Goal: Task Accomplishment & Management: Manage account settings

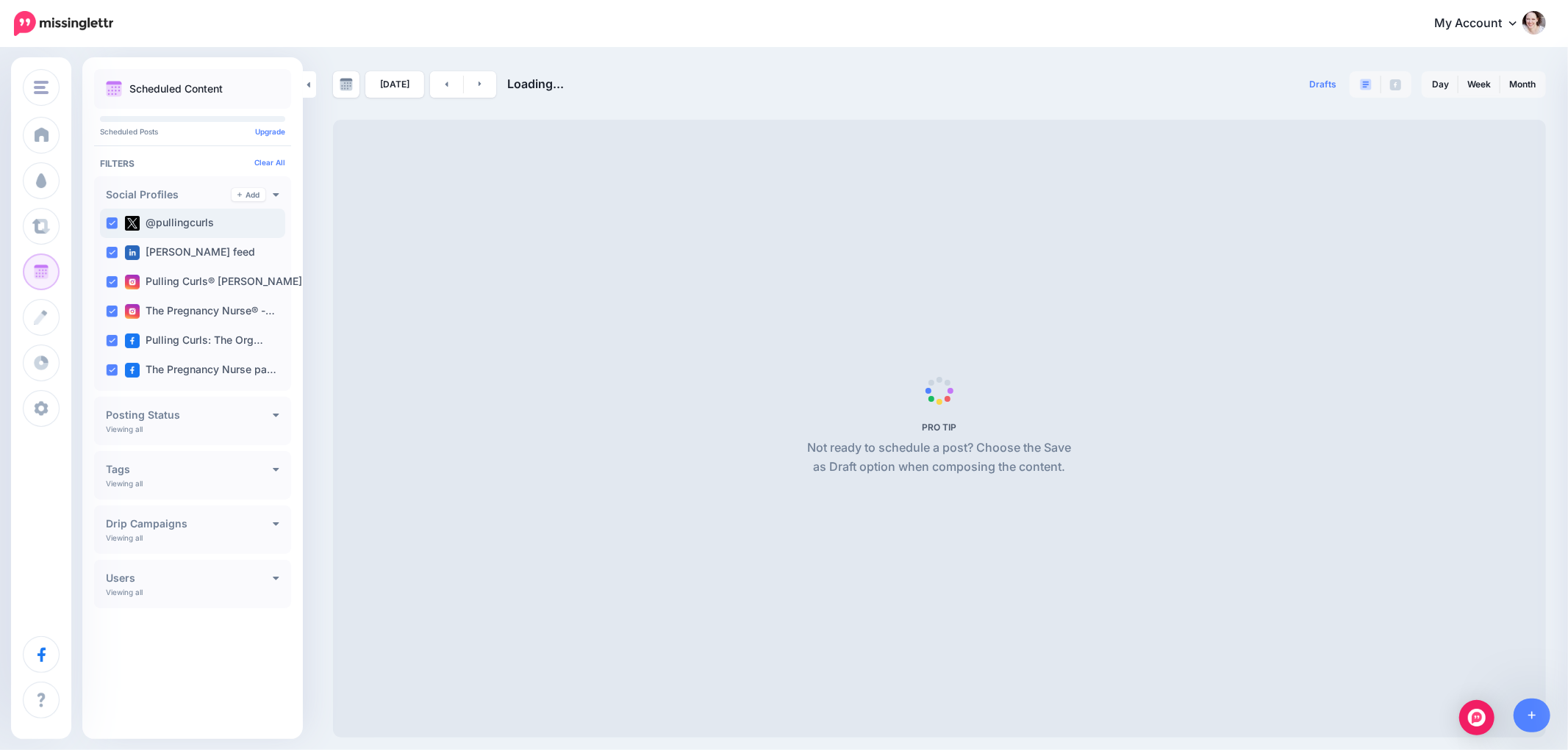
click at [115, 216] on div "@pullingcurls" at bounding box center [192, 224] width 185 height 30
click at [115, 255] on ins at bounding box center [112, 253] width 12 height 12
click at [110, 285] on ins at bounding box center [112, 282] width 12 height 12
click at [112, 309] on ins at bounding box center [112, 311] width 12 height 12
click at [107, 343] on ins at bounding box center [112, 341] width 12 height 12
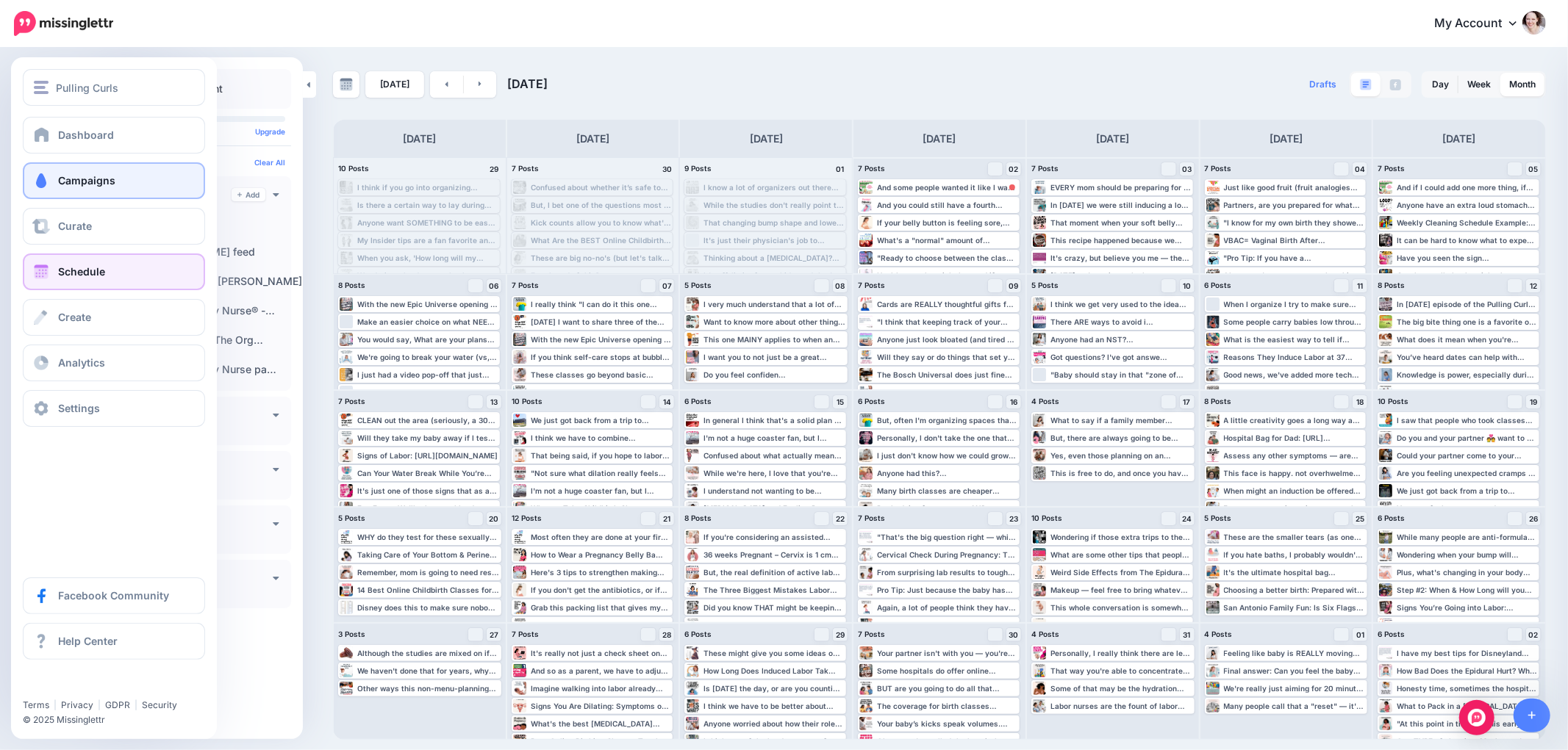
click at [81, 182] on span "Campaigns" at bounding box center [87, 180] width 57 height 13
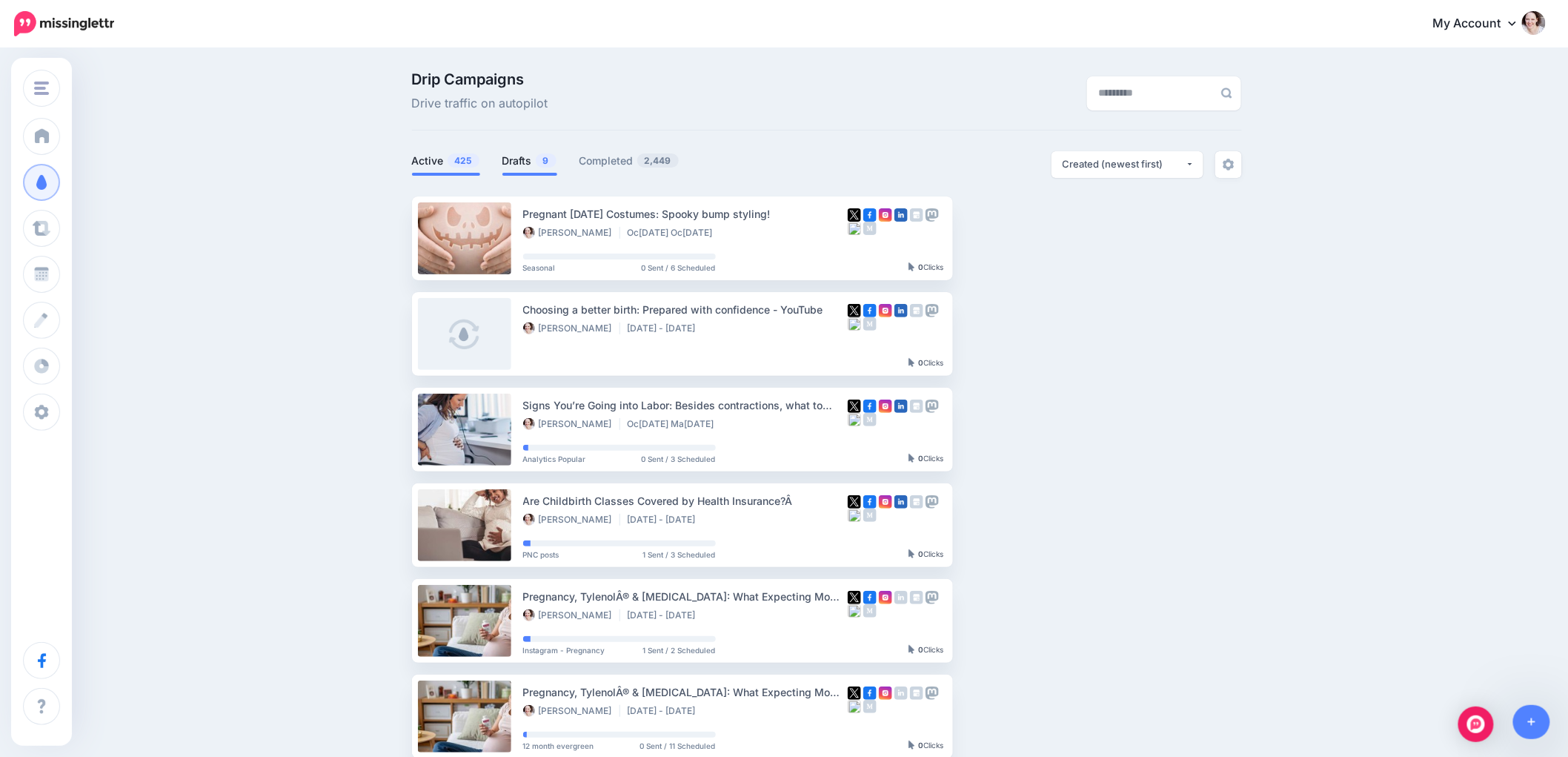
click at [549, 164] on span "9" at bounding box center [546, 160] width 21 height 14
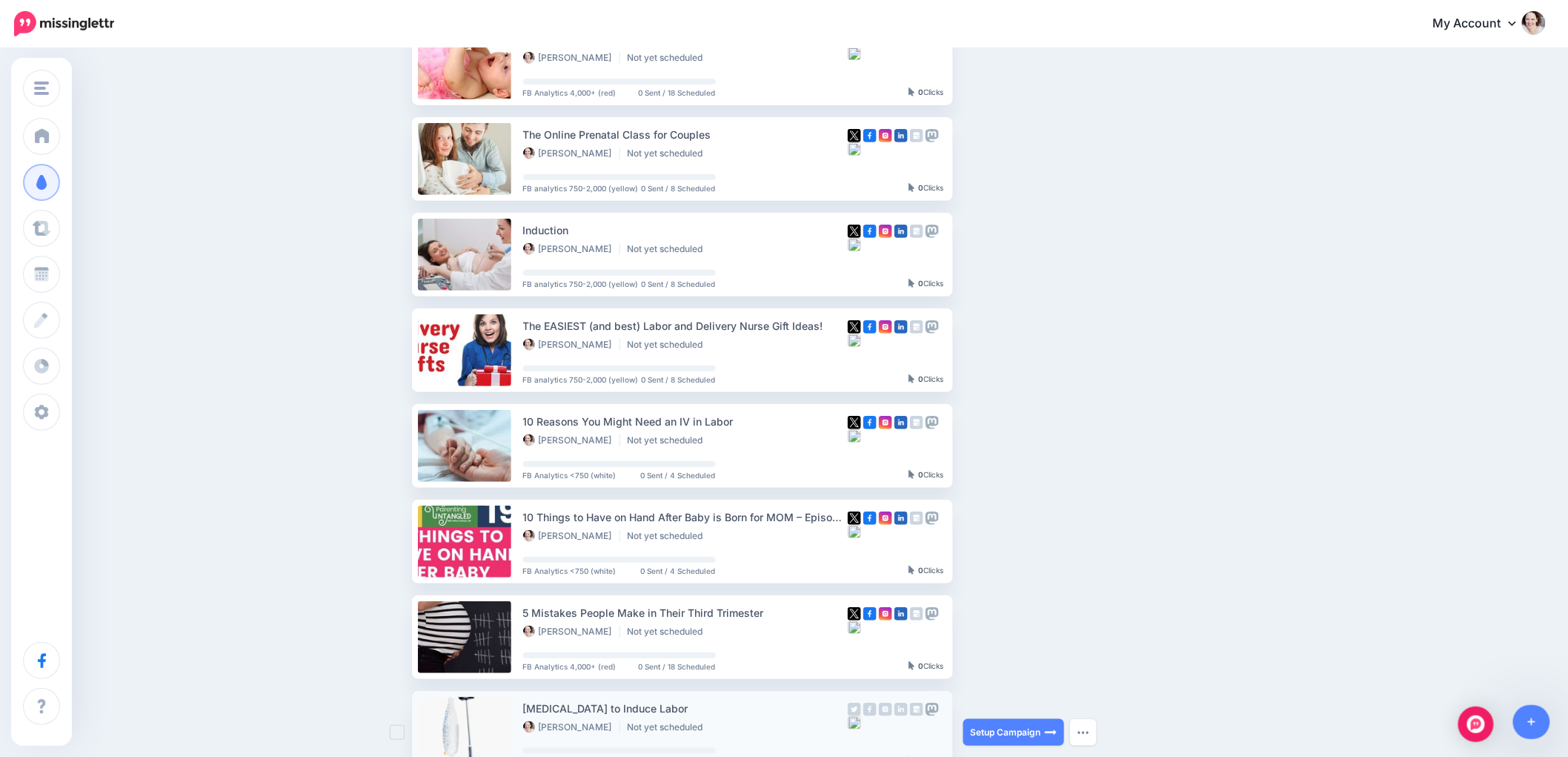
scroll to position [165, 0]
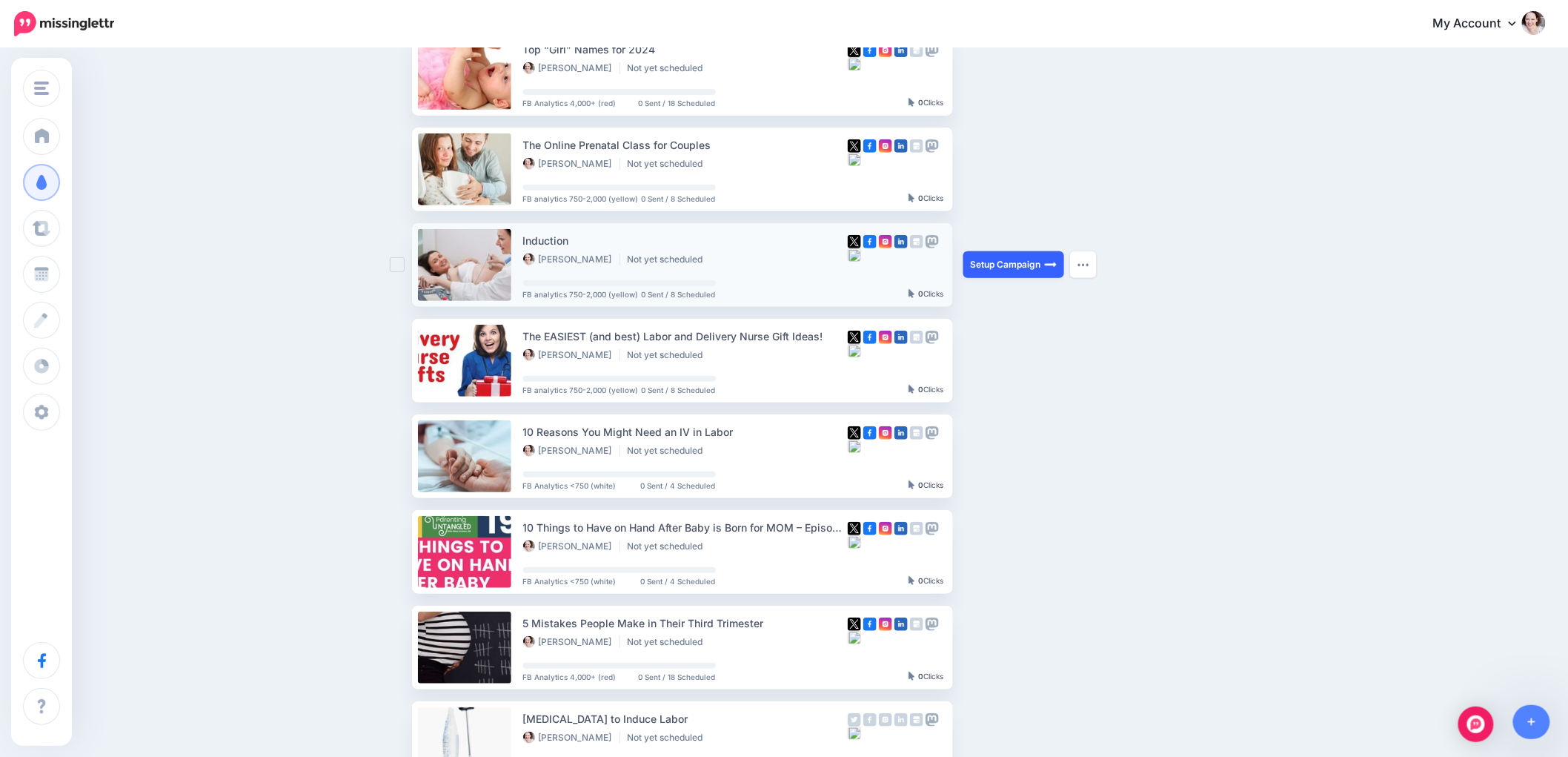
click at [1006, 265] on link "Setup Campaign" at bounding box center [1013, 264] width 101 height 27
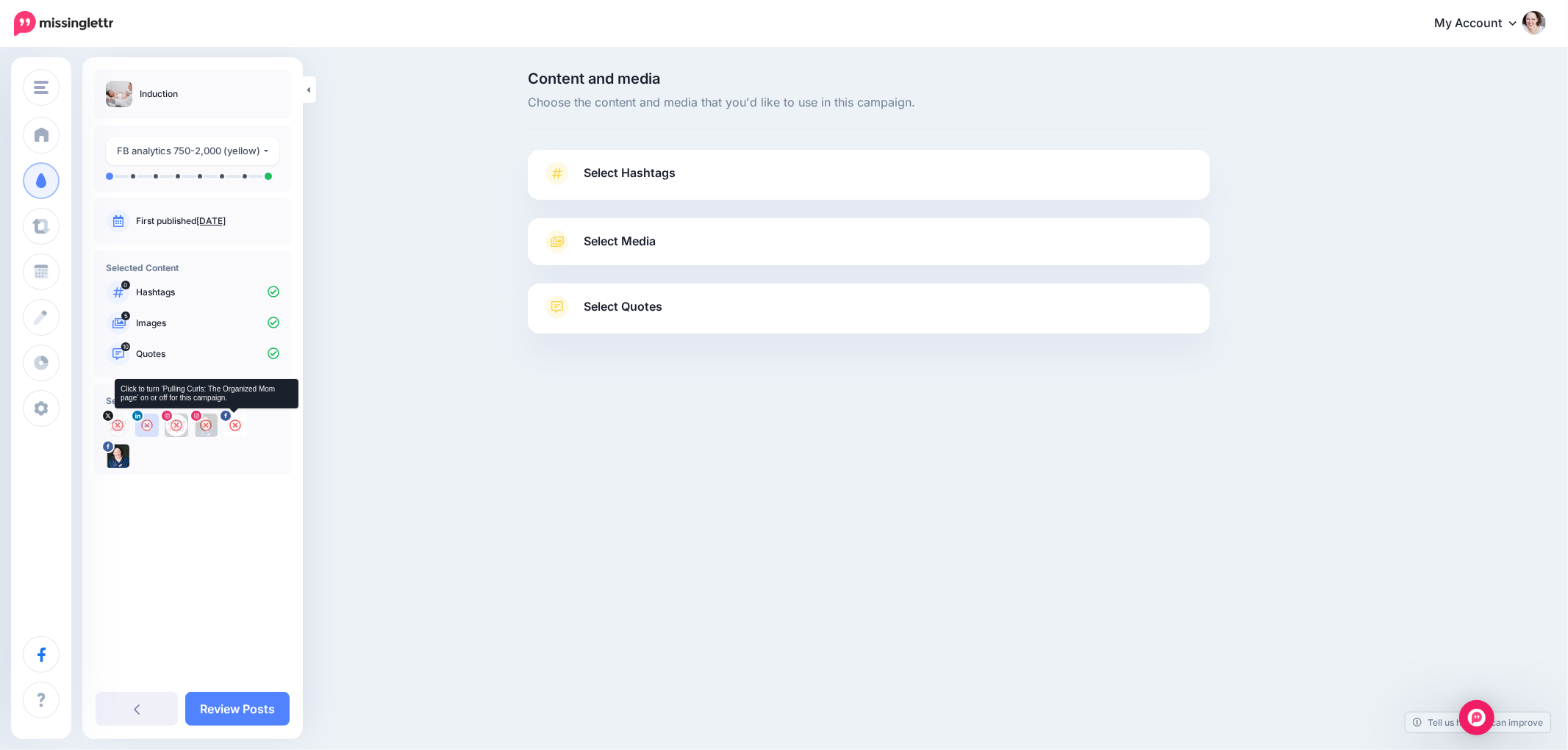
click at [232, 428] on icon at bounding box center [235, 425] width 12 height 12
click at [247, 705] on link "Review Posts" at bounding box center [237, 708] width 104 height 34
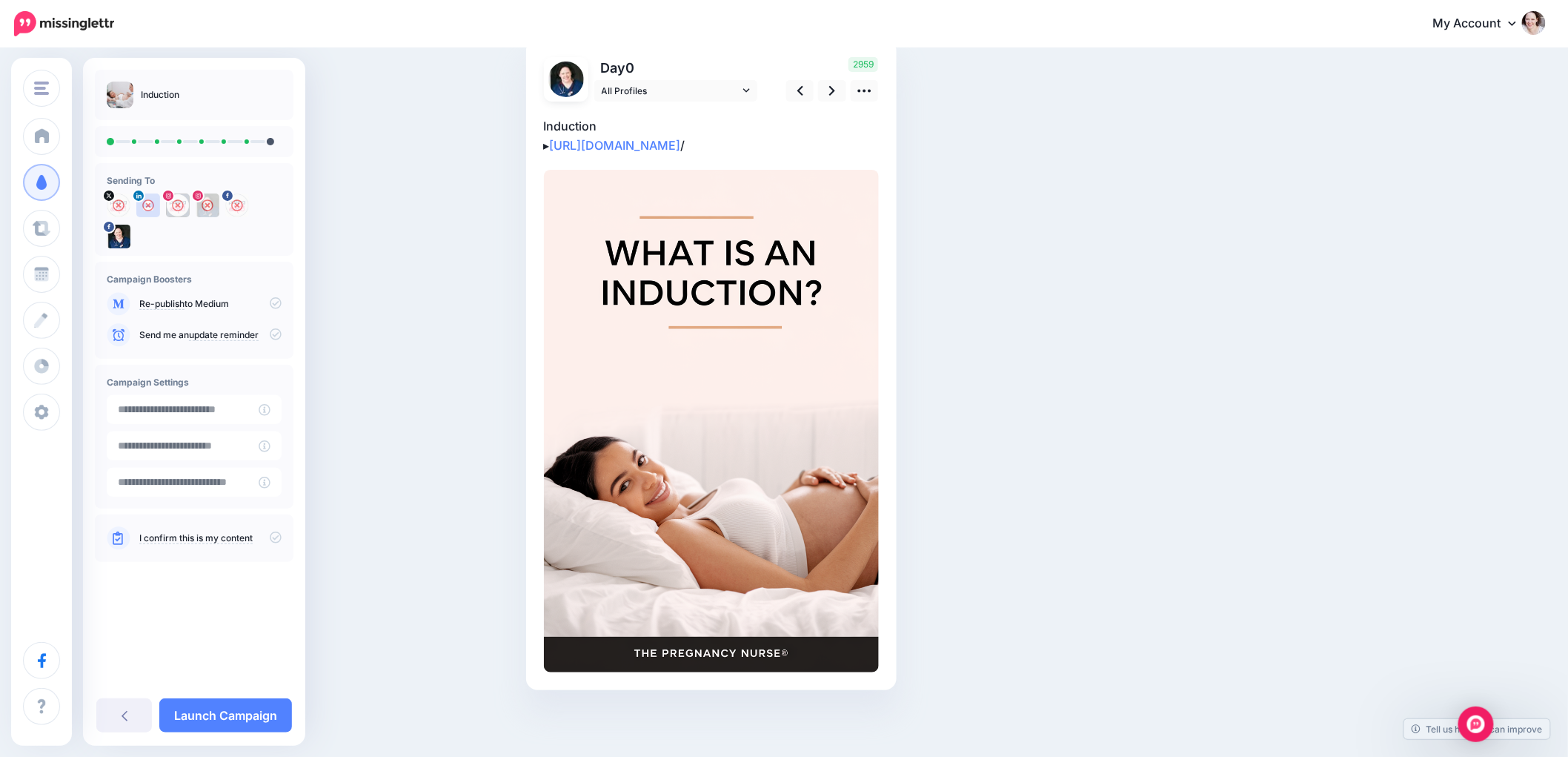
scroll to position [30, 0]
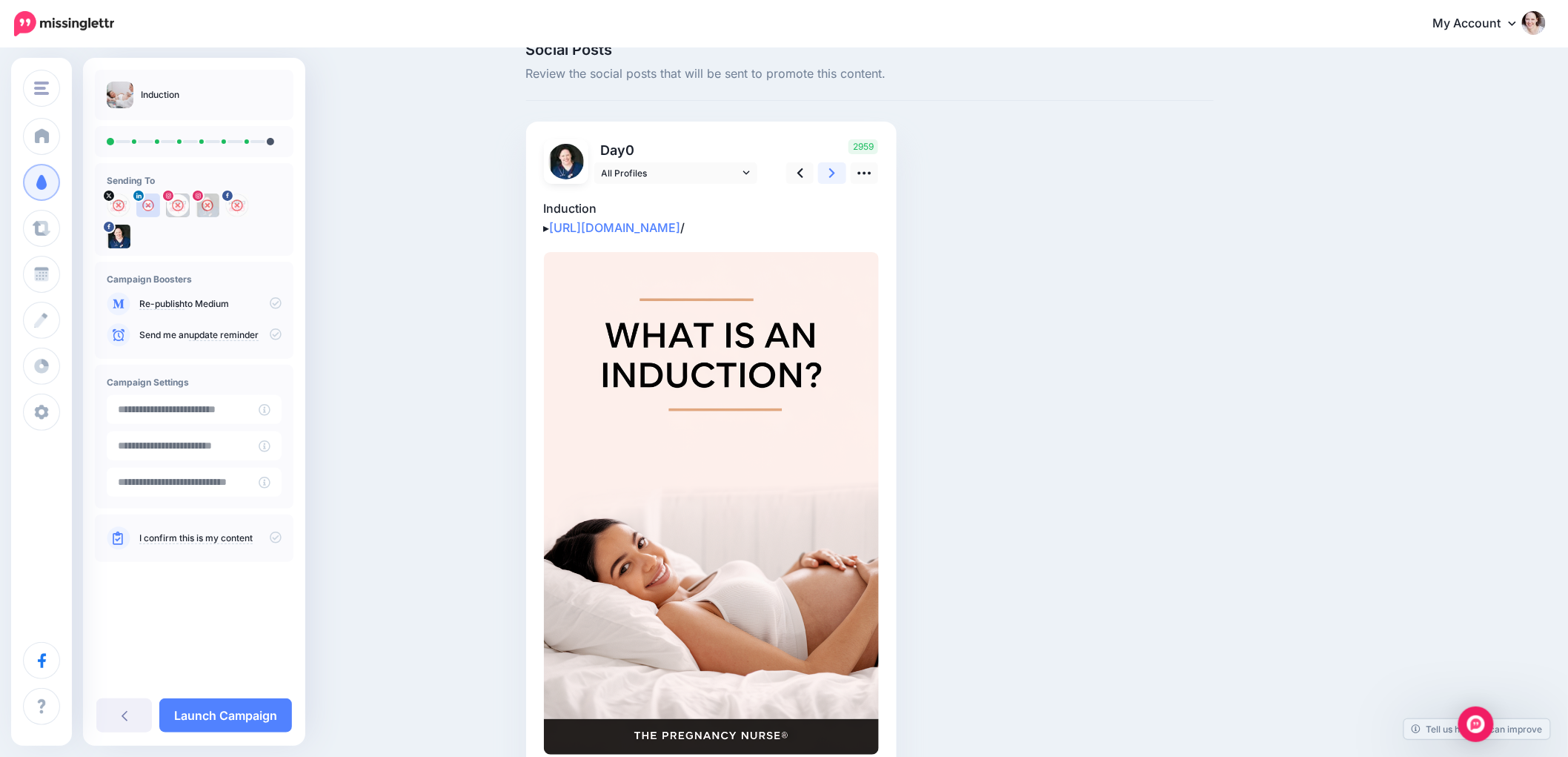
click at [835, 174] on icon at bounding box center [832, 173] width 6 height 10
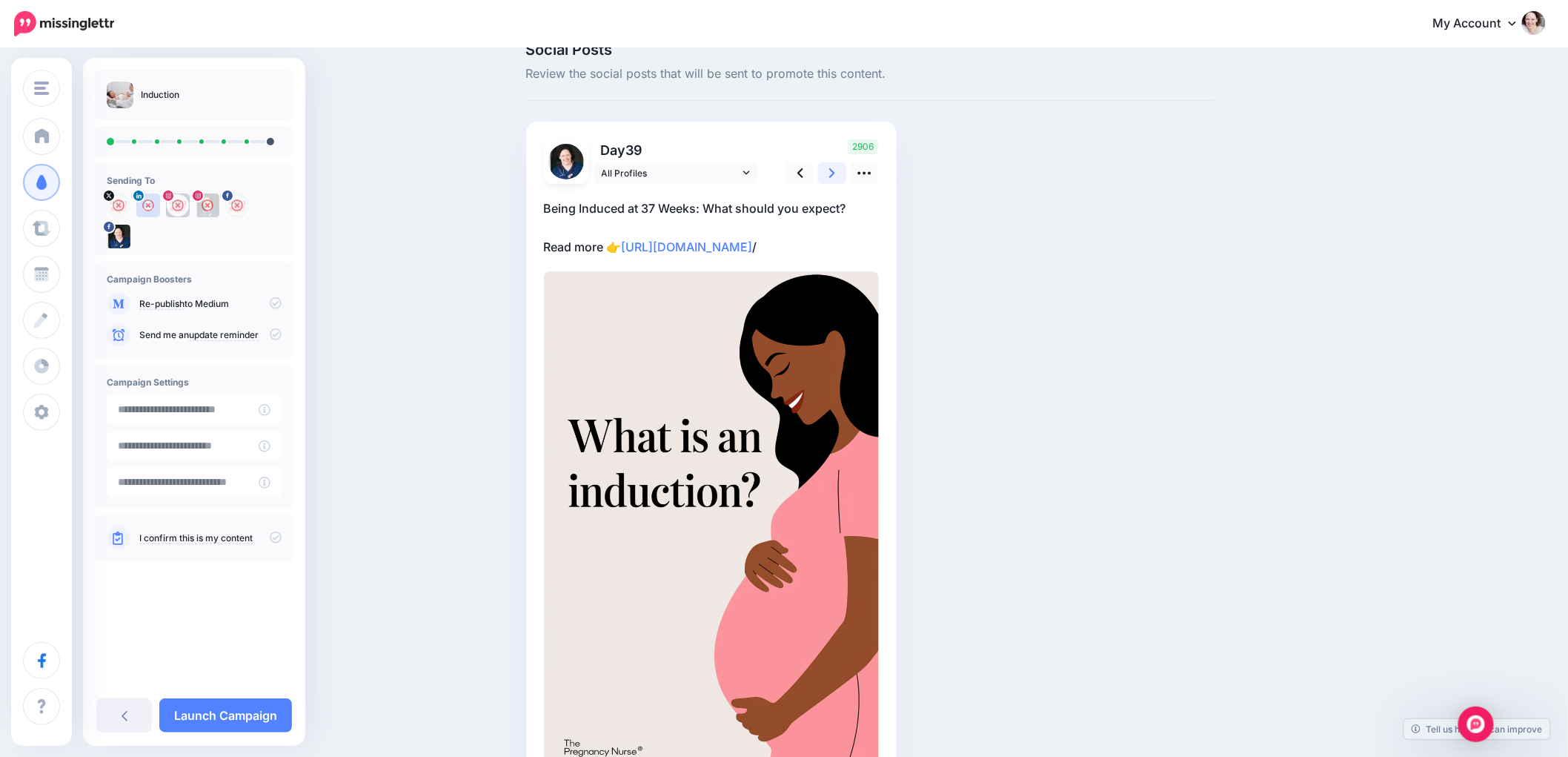
click at [835, 168] on icon at bounding box center [832, 173] width 6 height 16
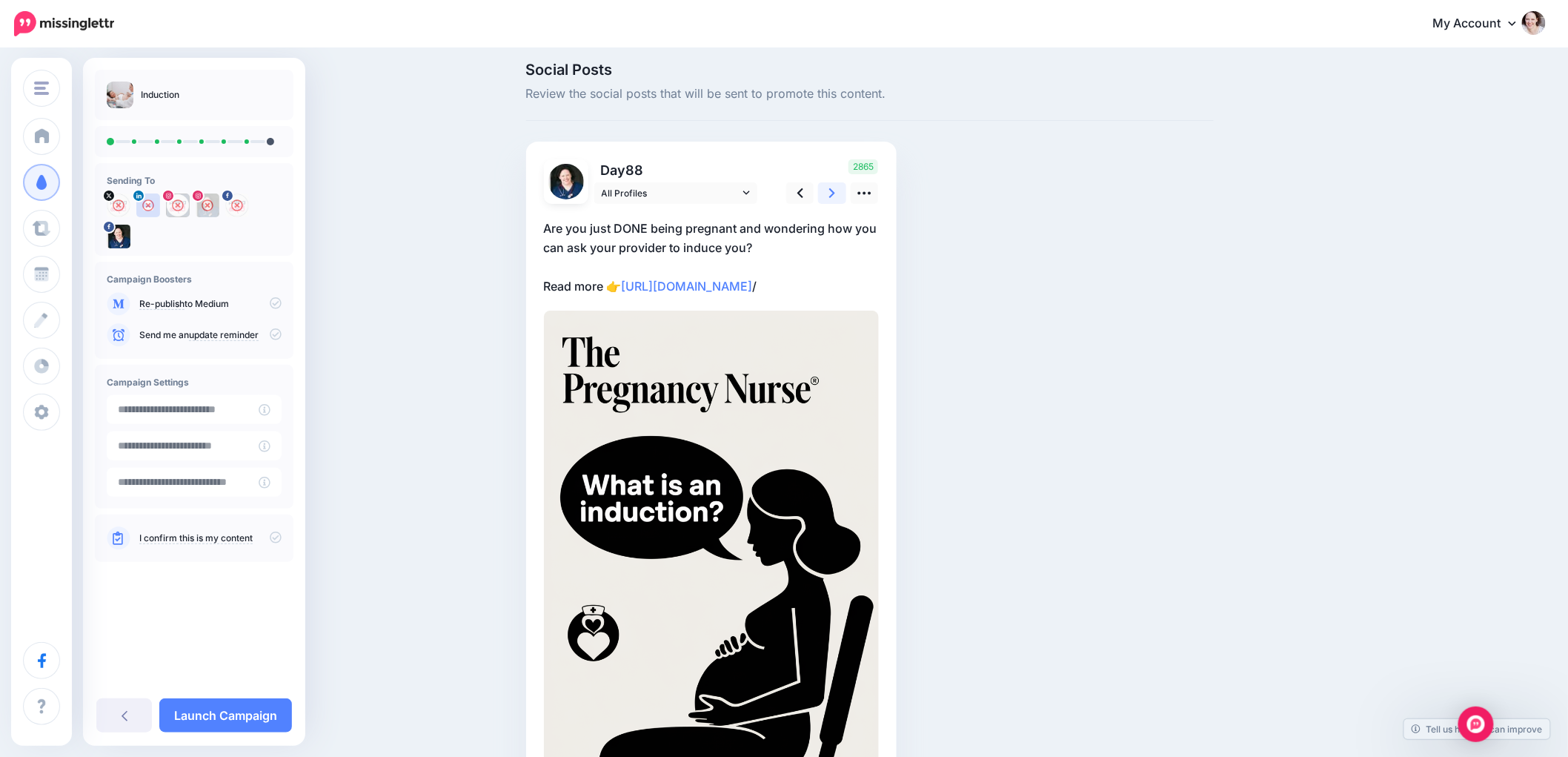
scroll to position [0, 0]
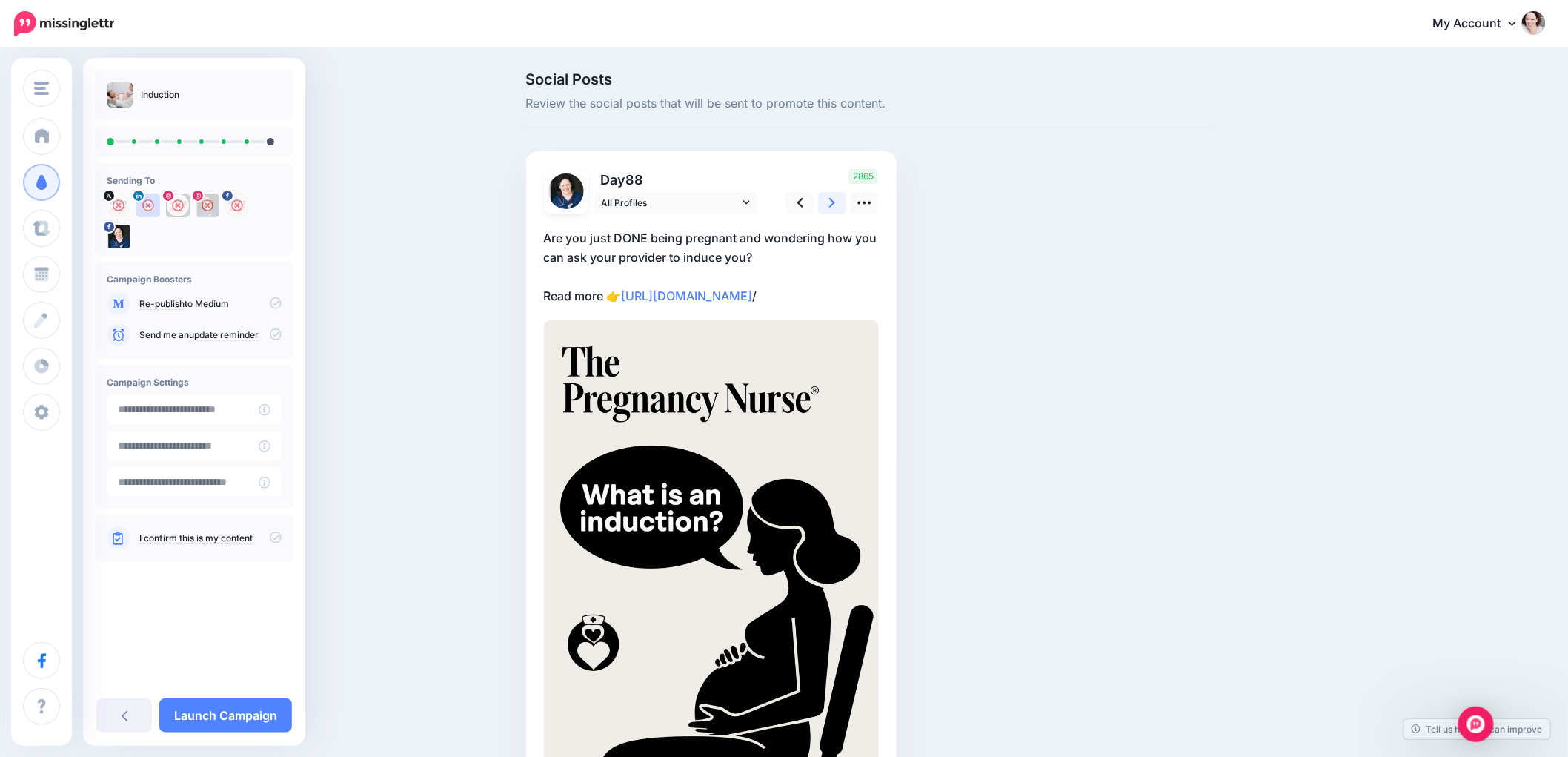
click at [835, 198] on icon at bounding box center [832, 203] width 6 height 16
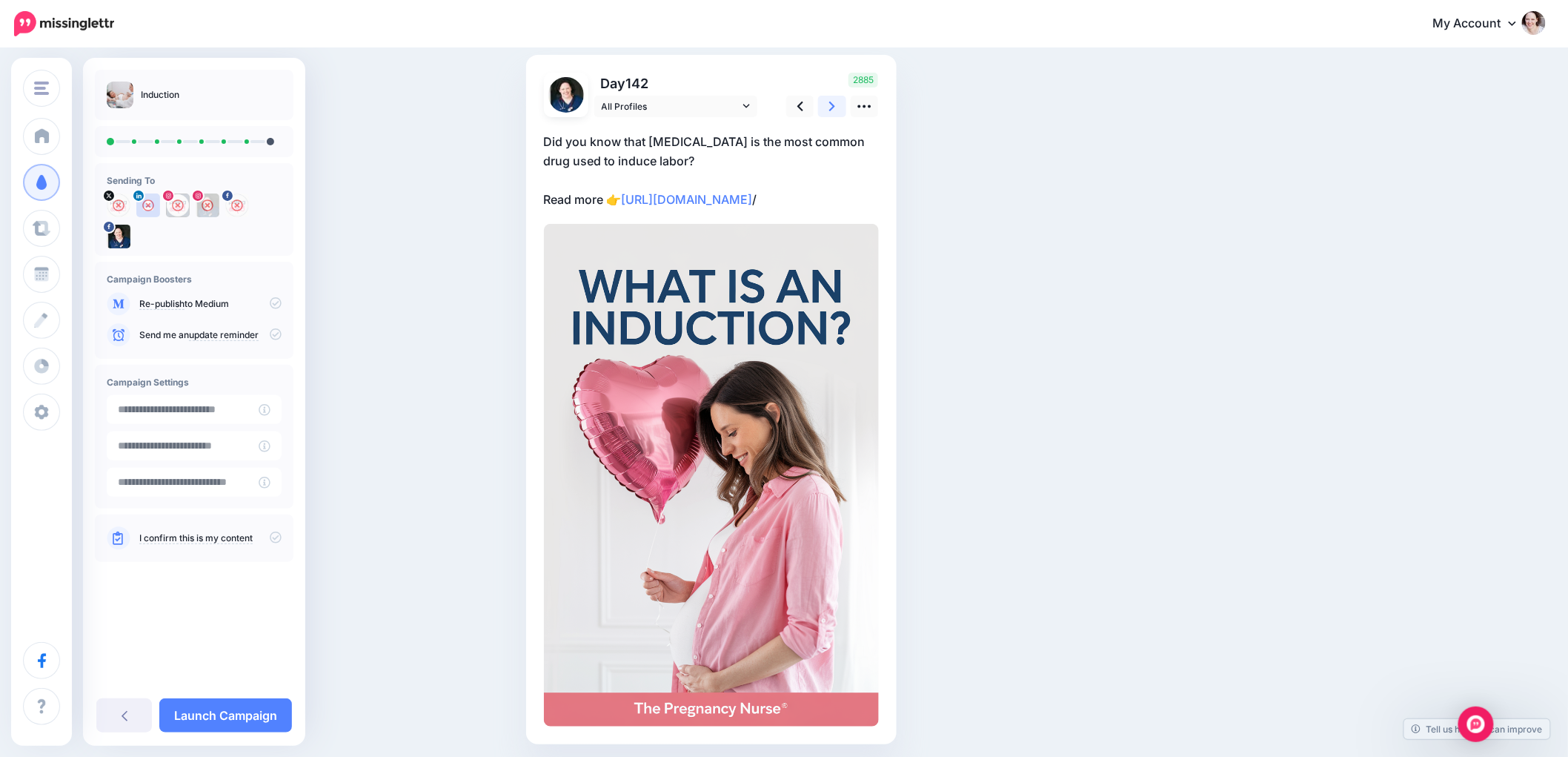
scroll to position [4, 0]
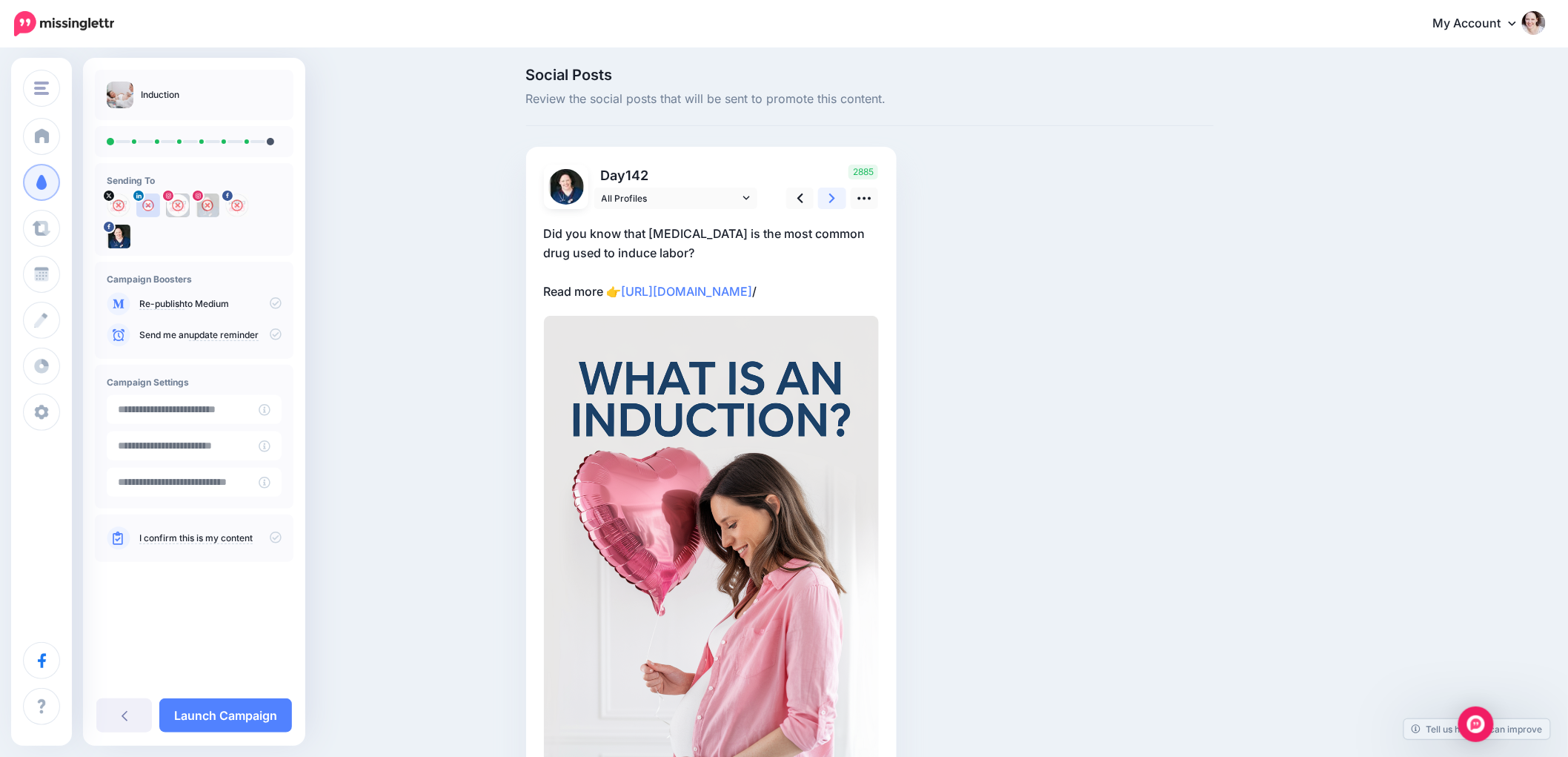
click at [842, 198] on link at bounding box center [832, 199] width 28 height 22
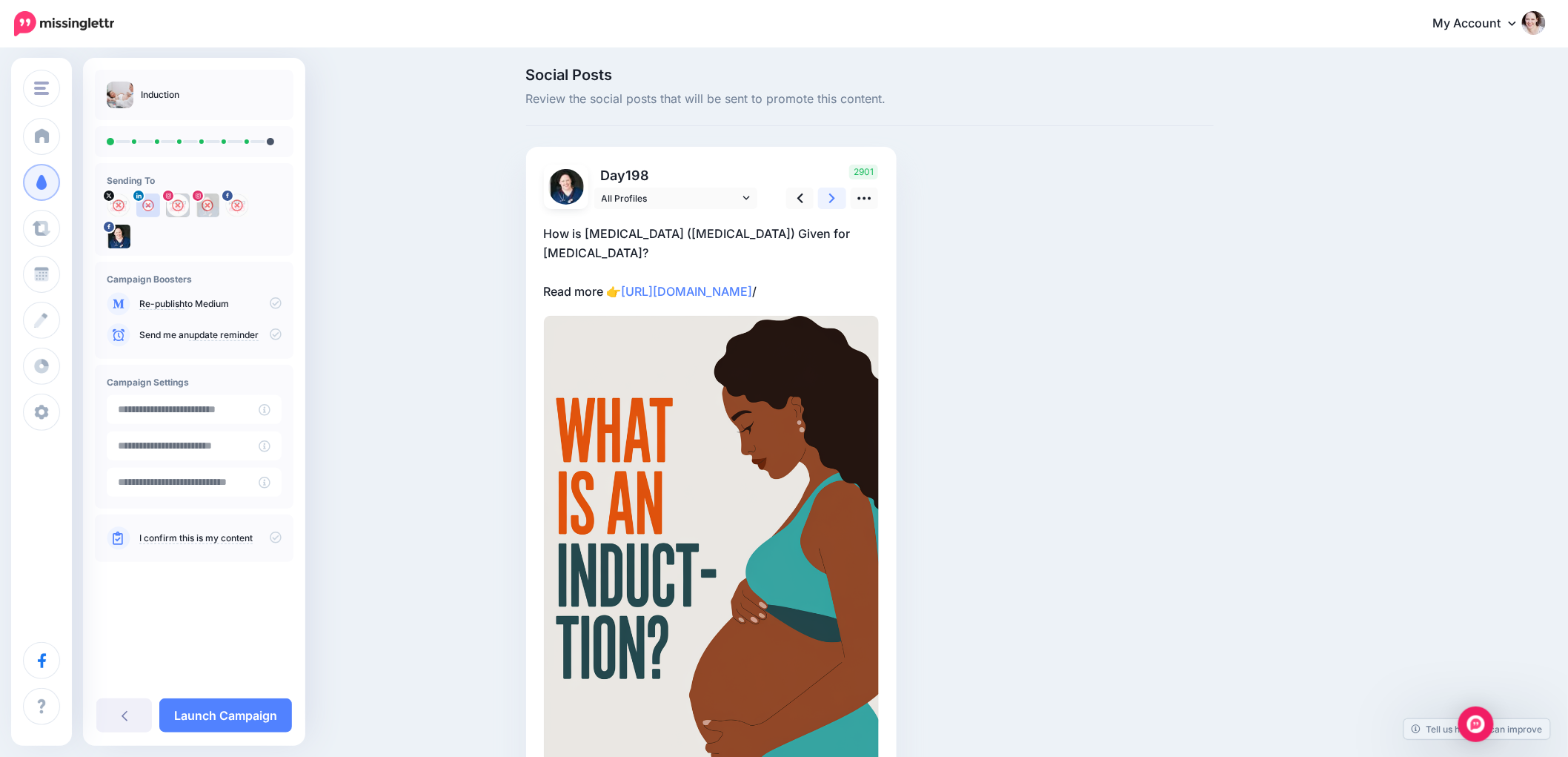
click at [842, 199] on link at bounding box center [832, 199] width 28 height 22
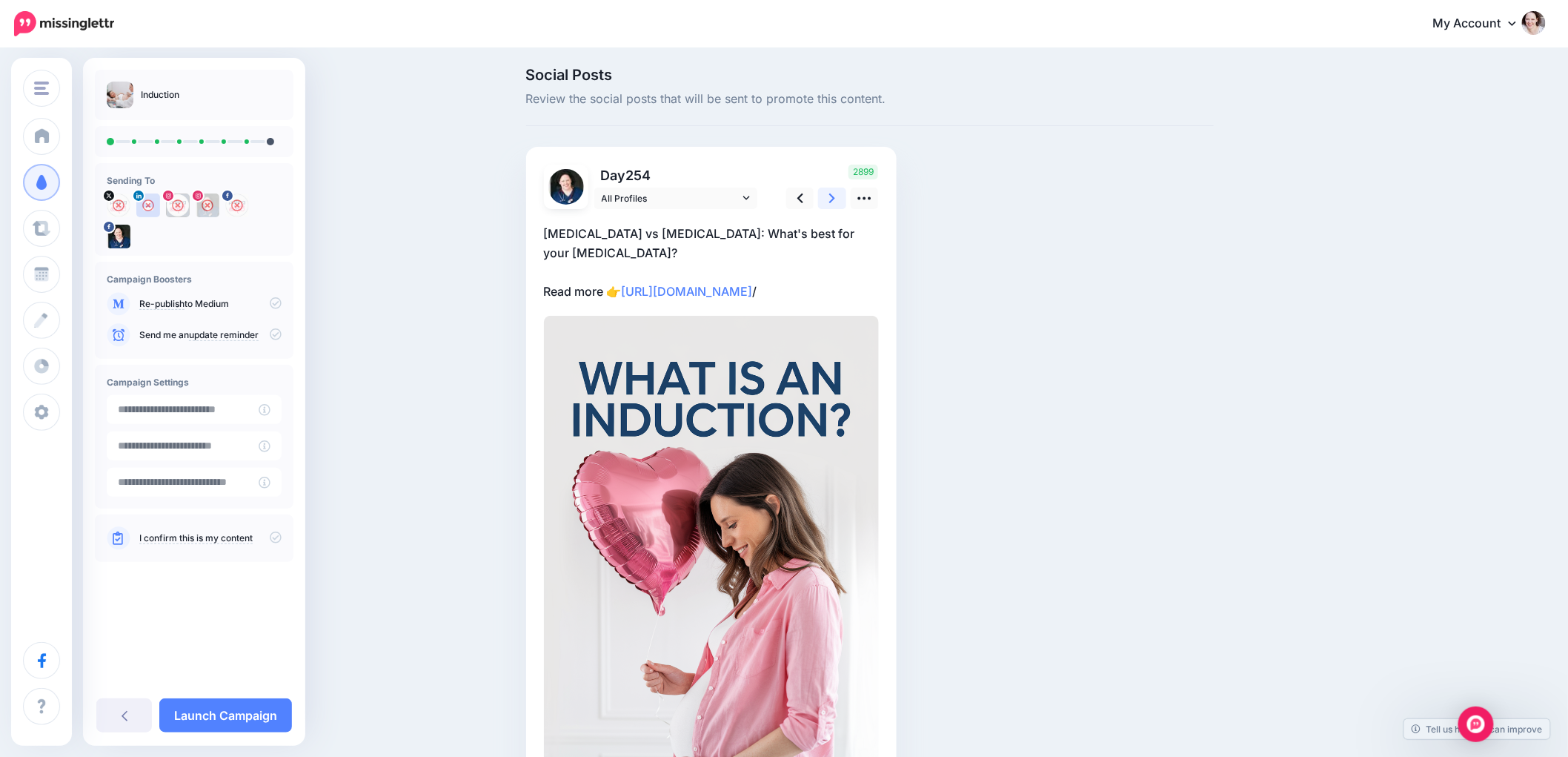
click at [842, 199] on link at bounding box center [832, 199] width 28 height 22
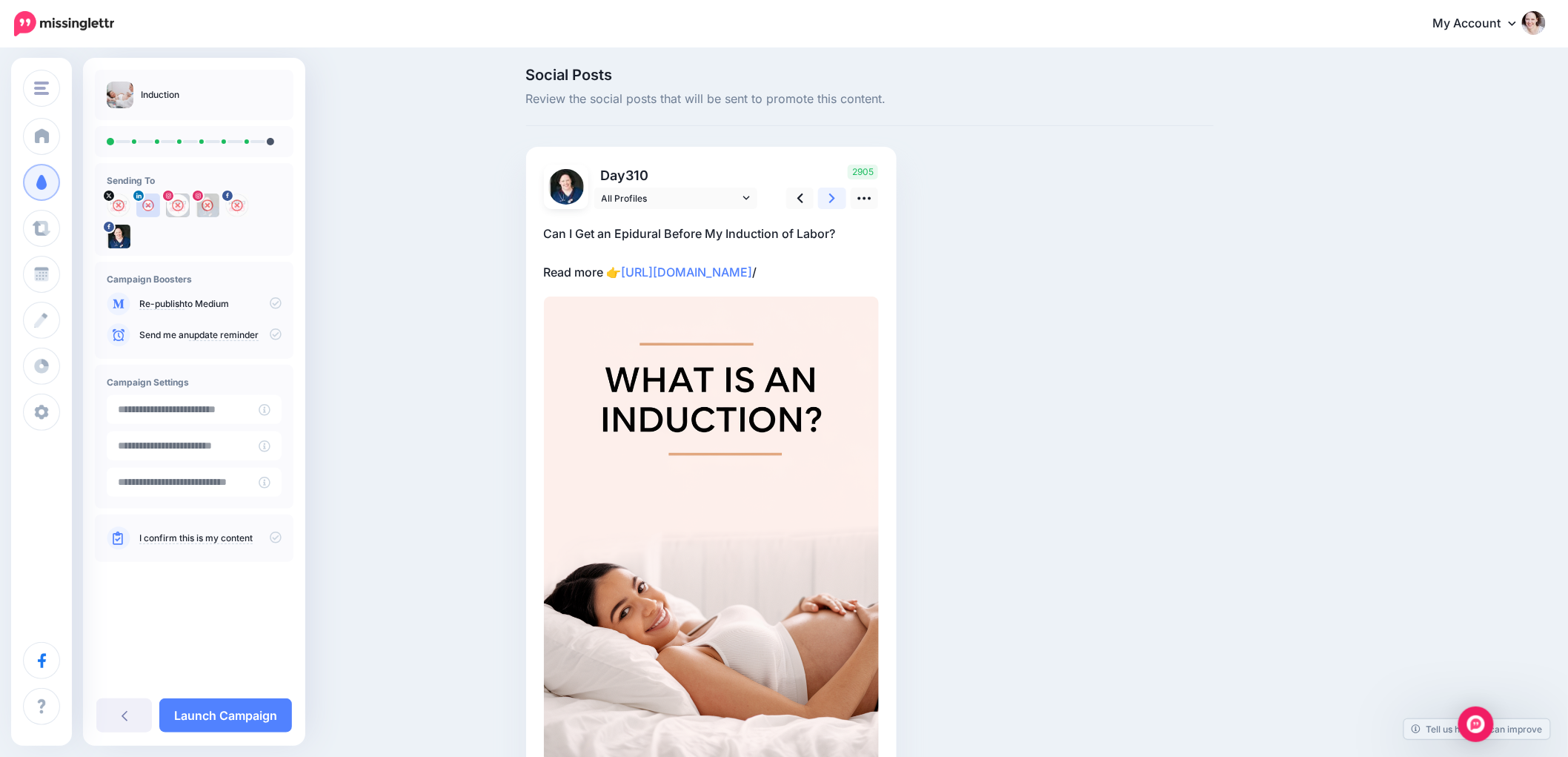
click at [842, 199] on link at bounding box center [832, 199] width 28 height 22
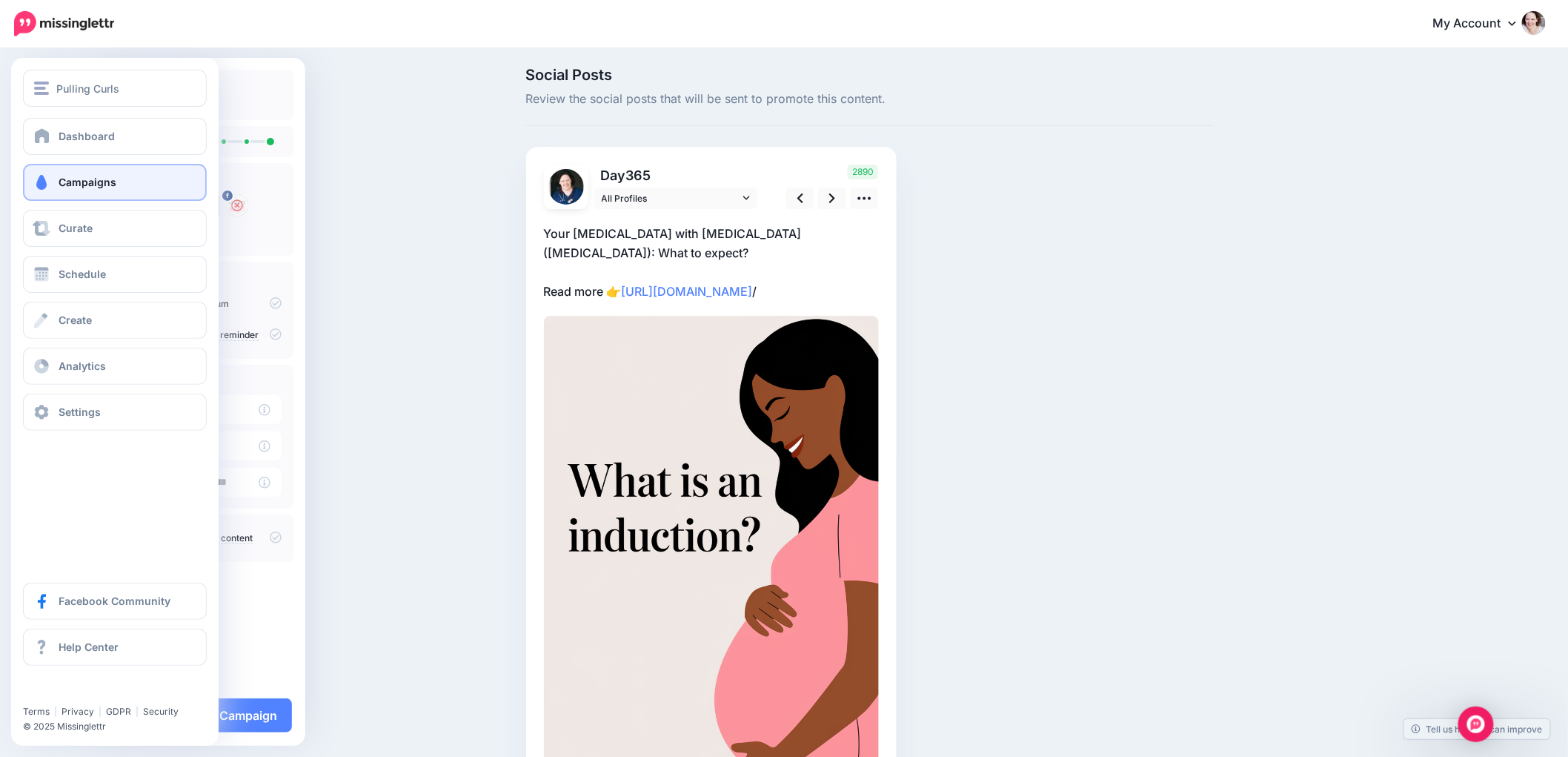
click at [54, 179] on link "Campaigns" at bounding box center [115, 182] width 184 height 37
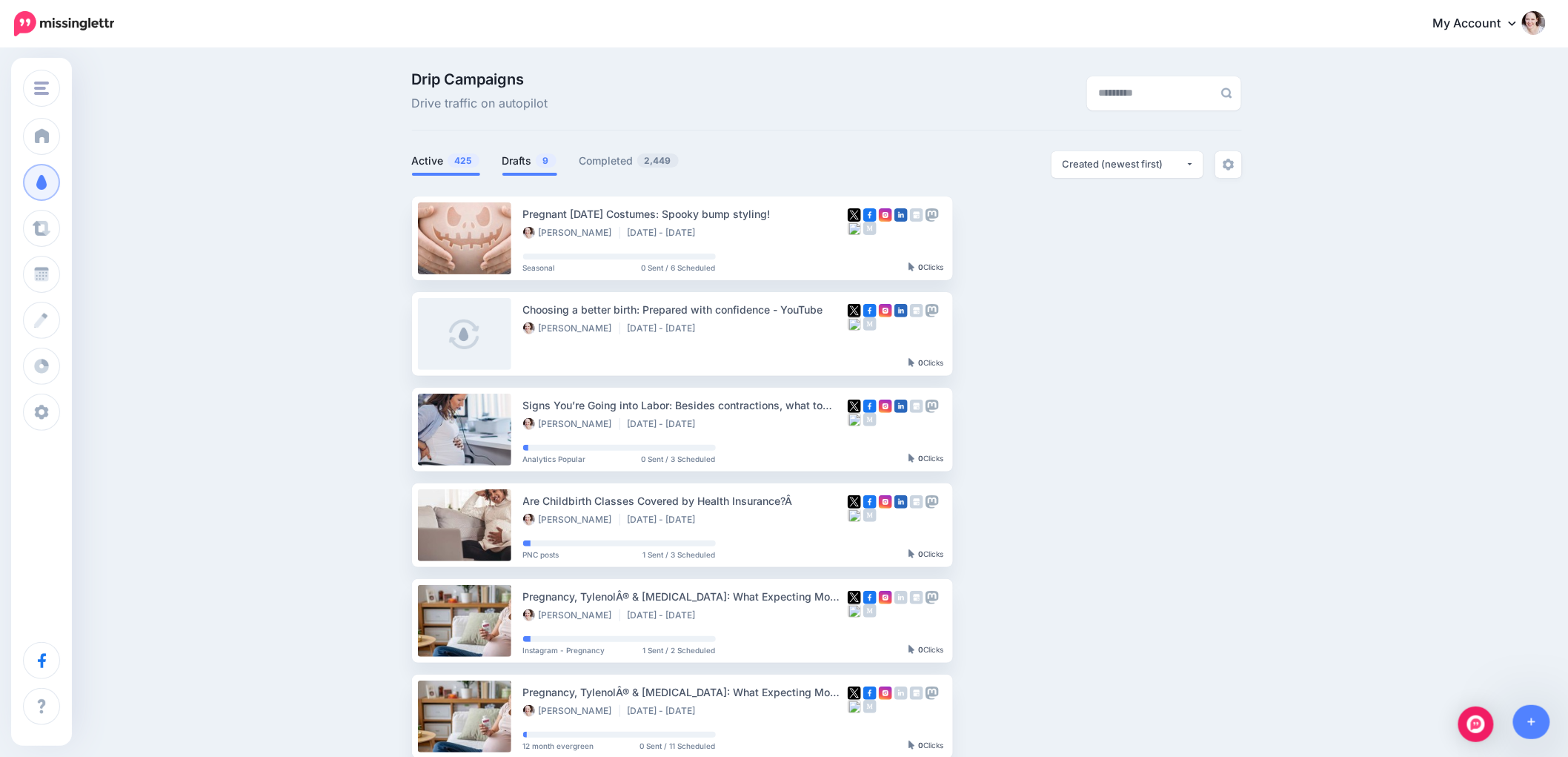
click at [528, 168] on link "Drafts 9" at bounding box center [530, 161] width 55 height 18
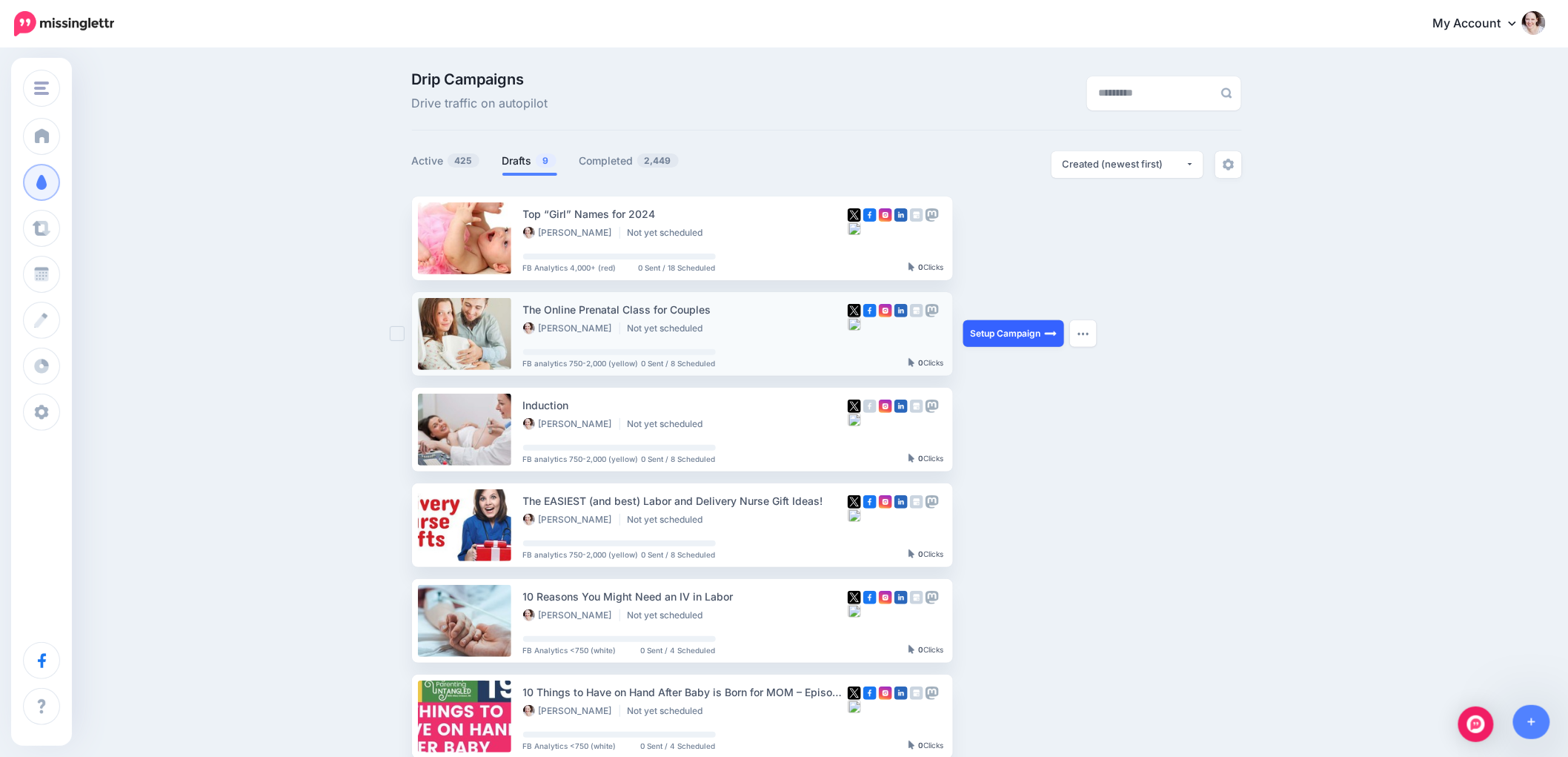
click at [1019, 335] on link "Setup Campaign" at bounding box center [1013, 333] width 101 height 27
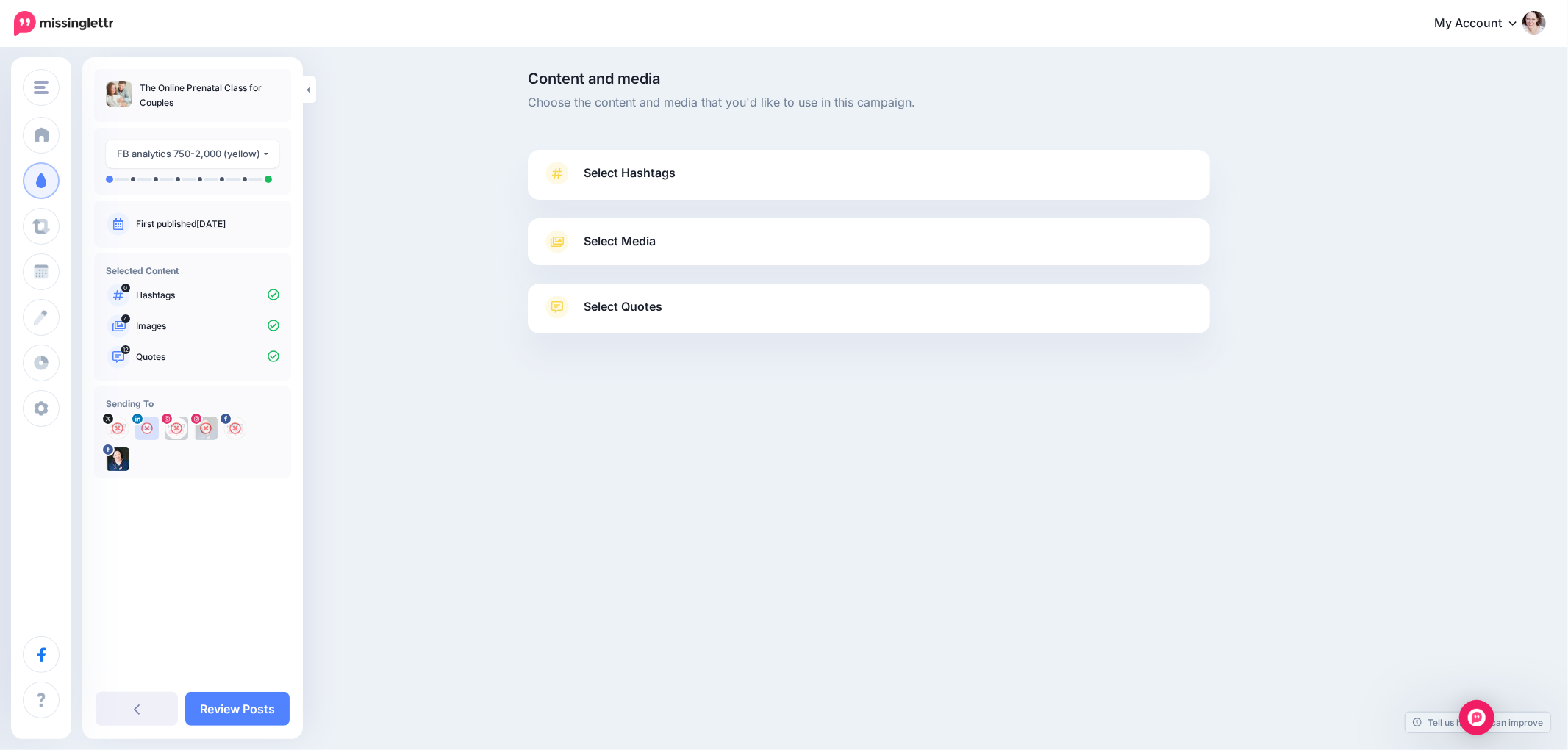
click at [635, 252] on link "Select Media" at bounding box center [868, 242] width 652 height 24
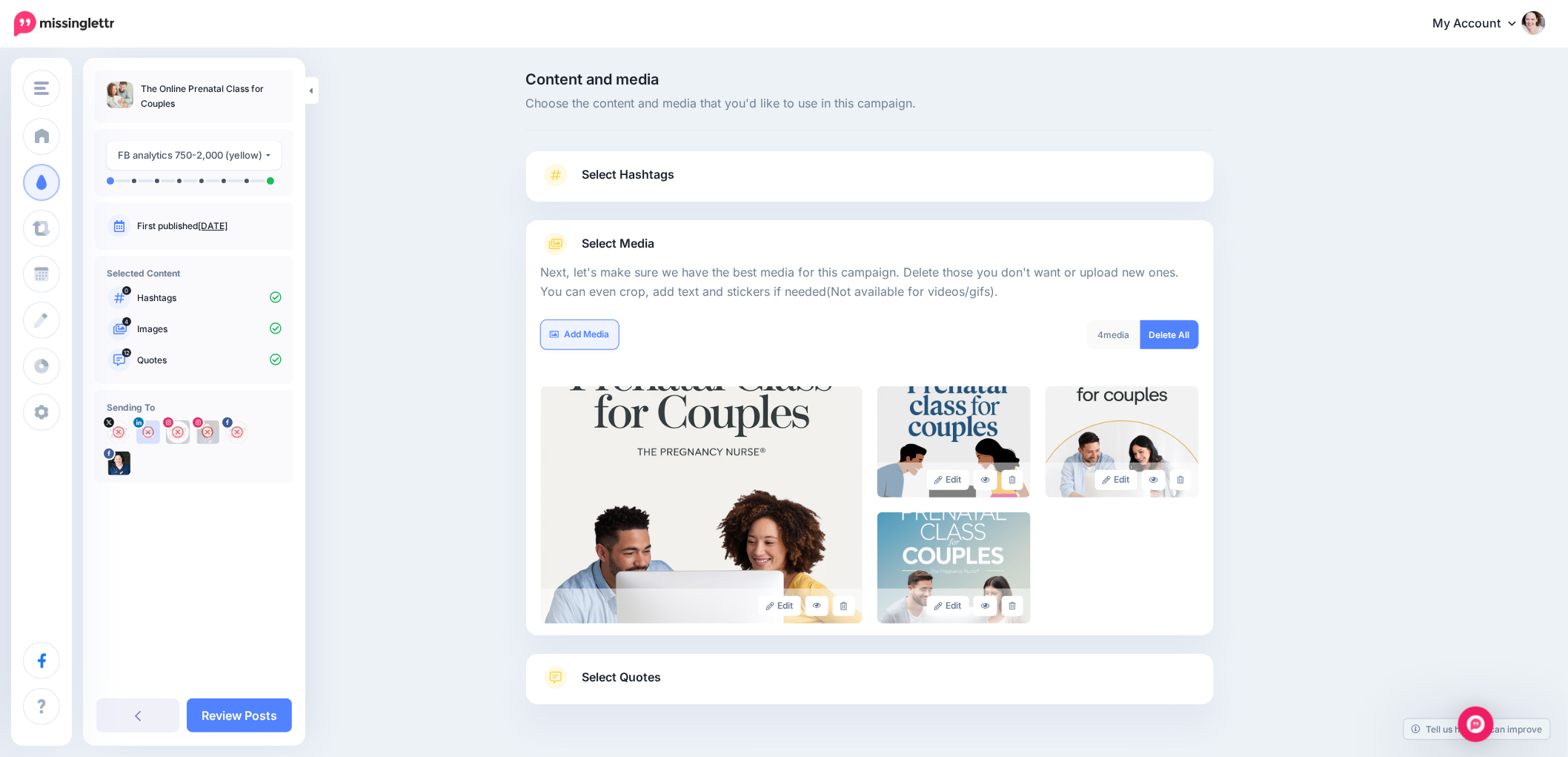
click at [619, 343] on link "Add Media" at bounding box center [580, 334] width 78 height 29
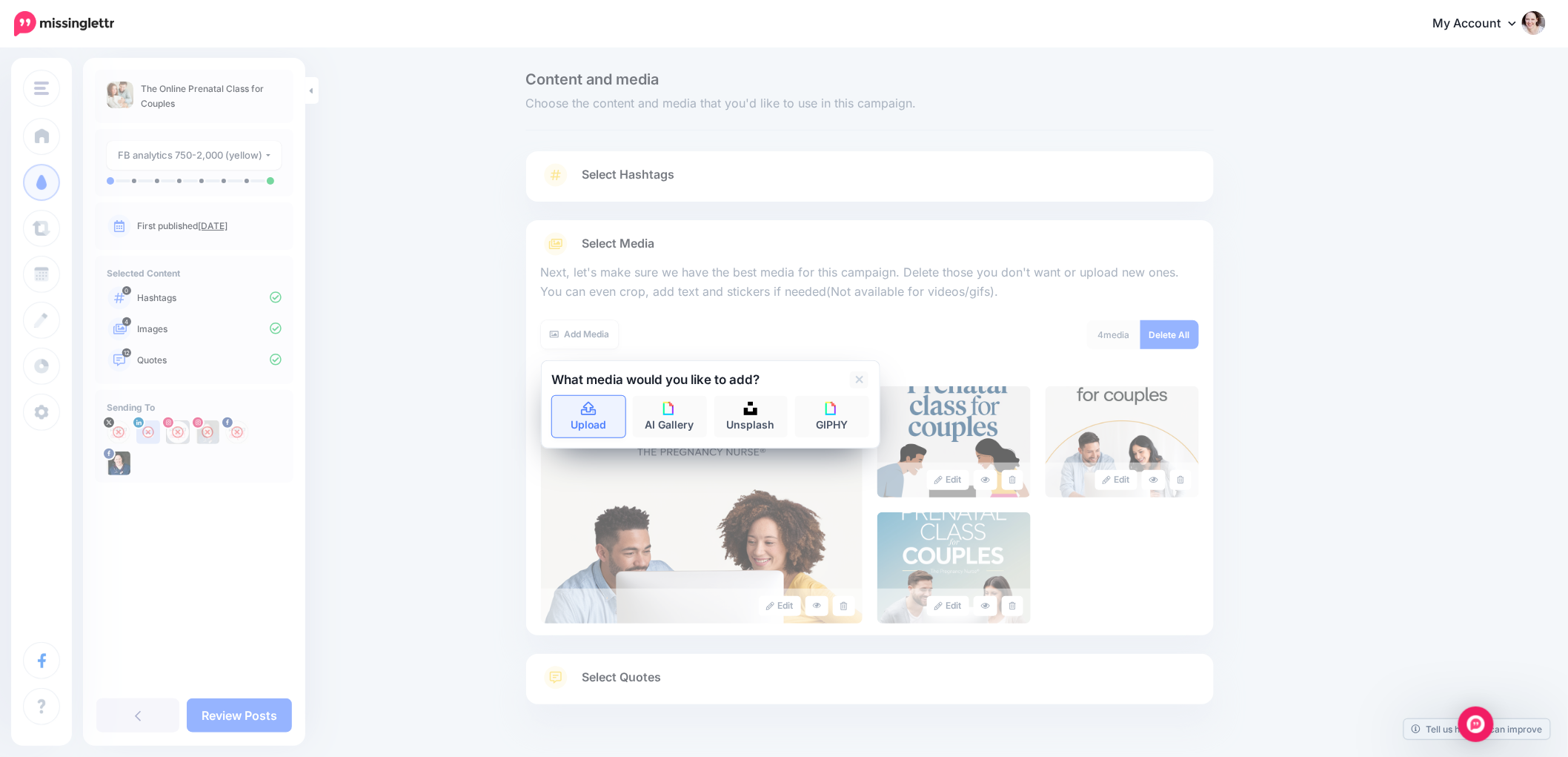
click at [589, 414] on icon at bounding box center [588, 408] width 15 height 13
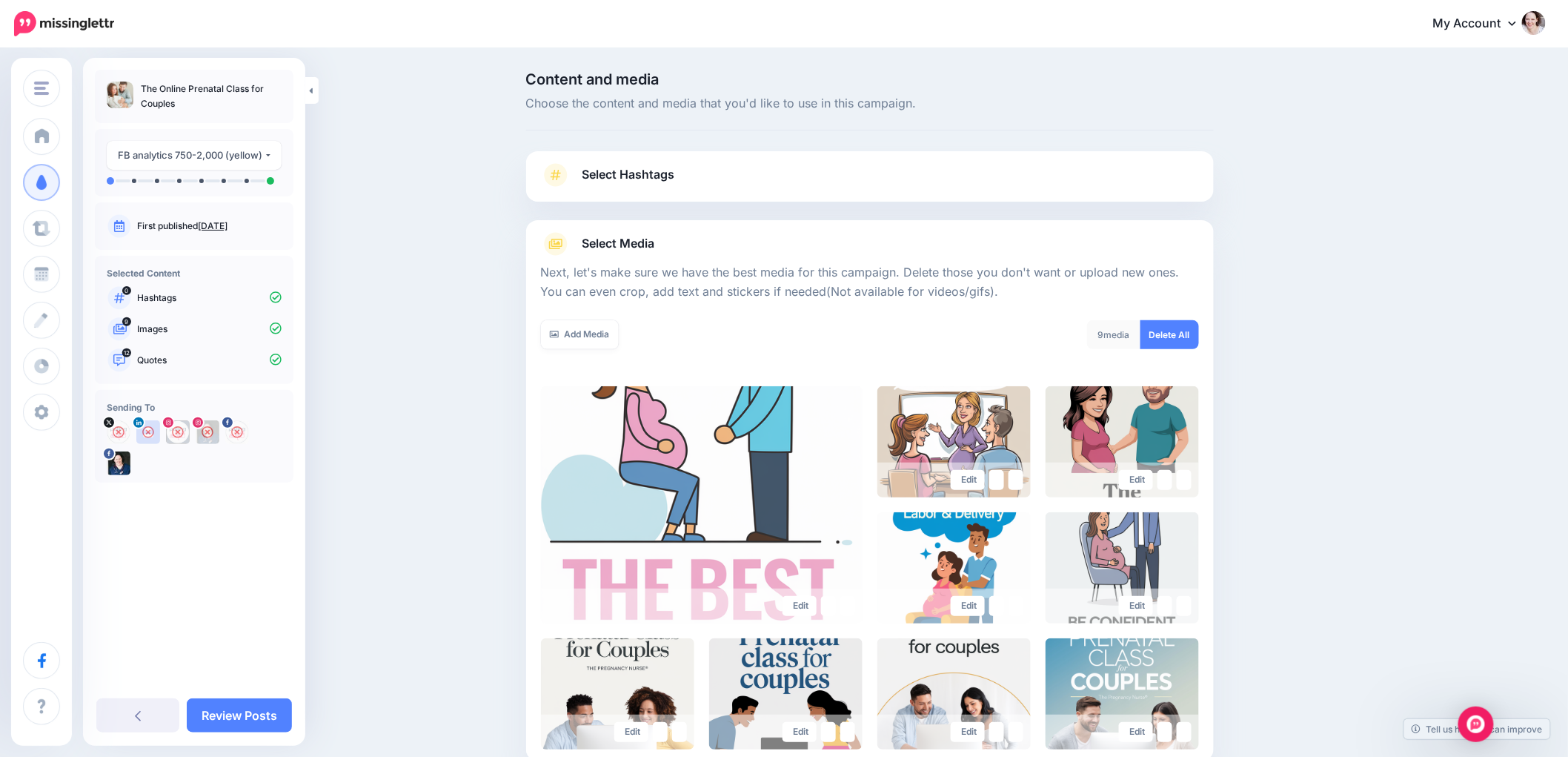
scroll to position [169, 0]
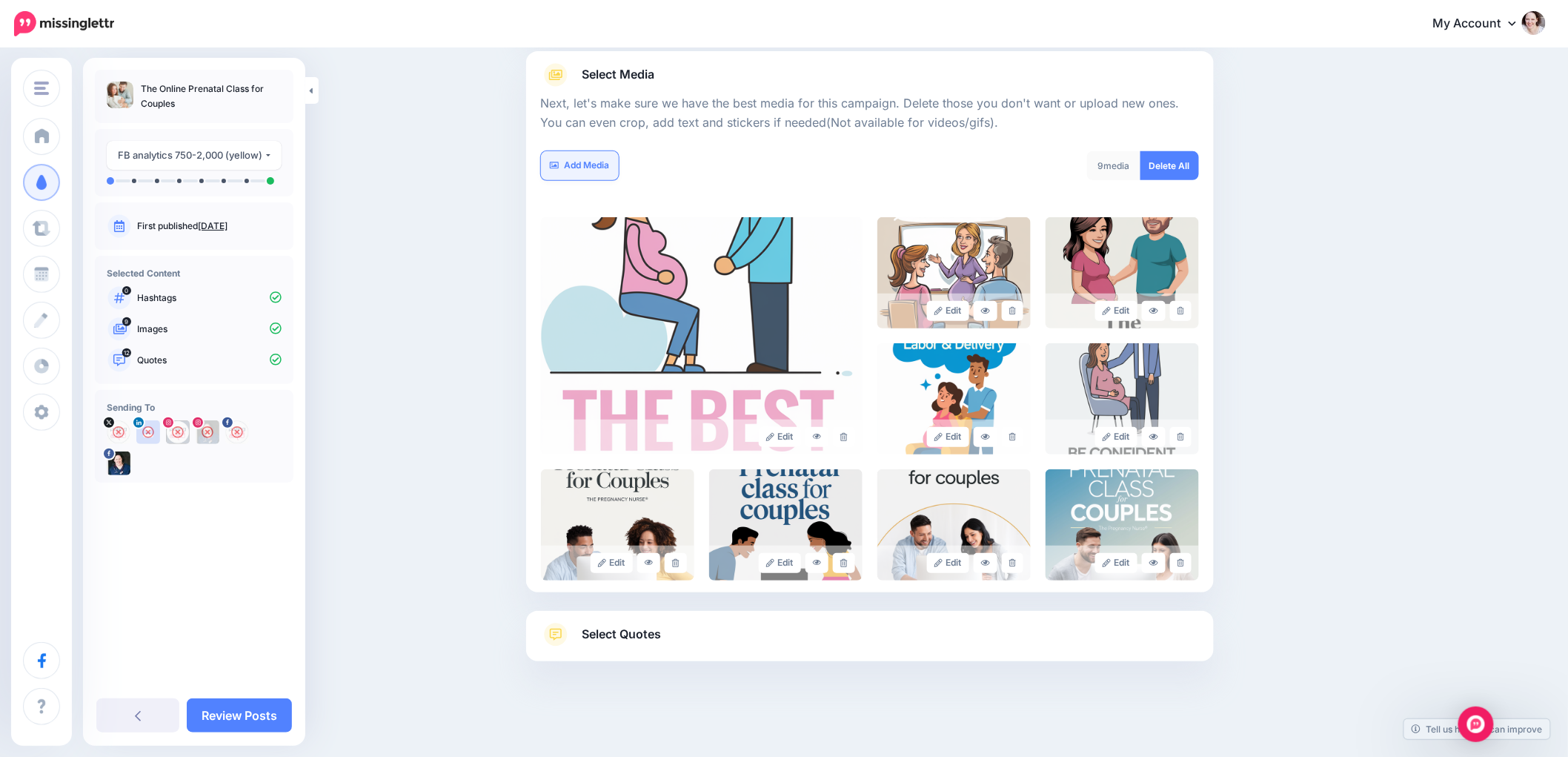
click at [605, 171] on link "Add Media" at bounding box center [580, 165] width 78 height 29
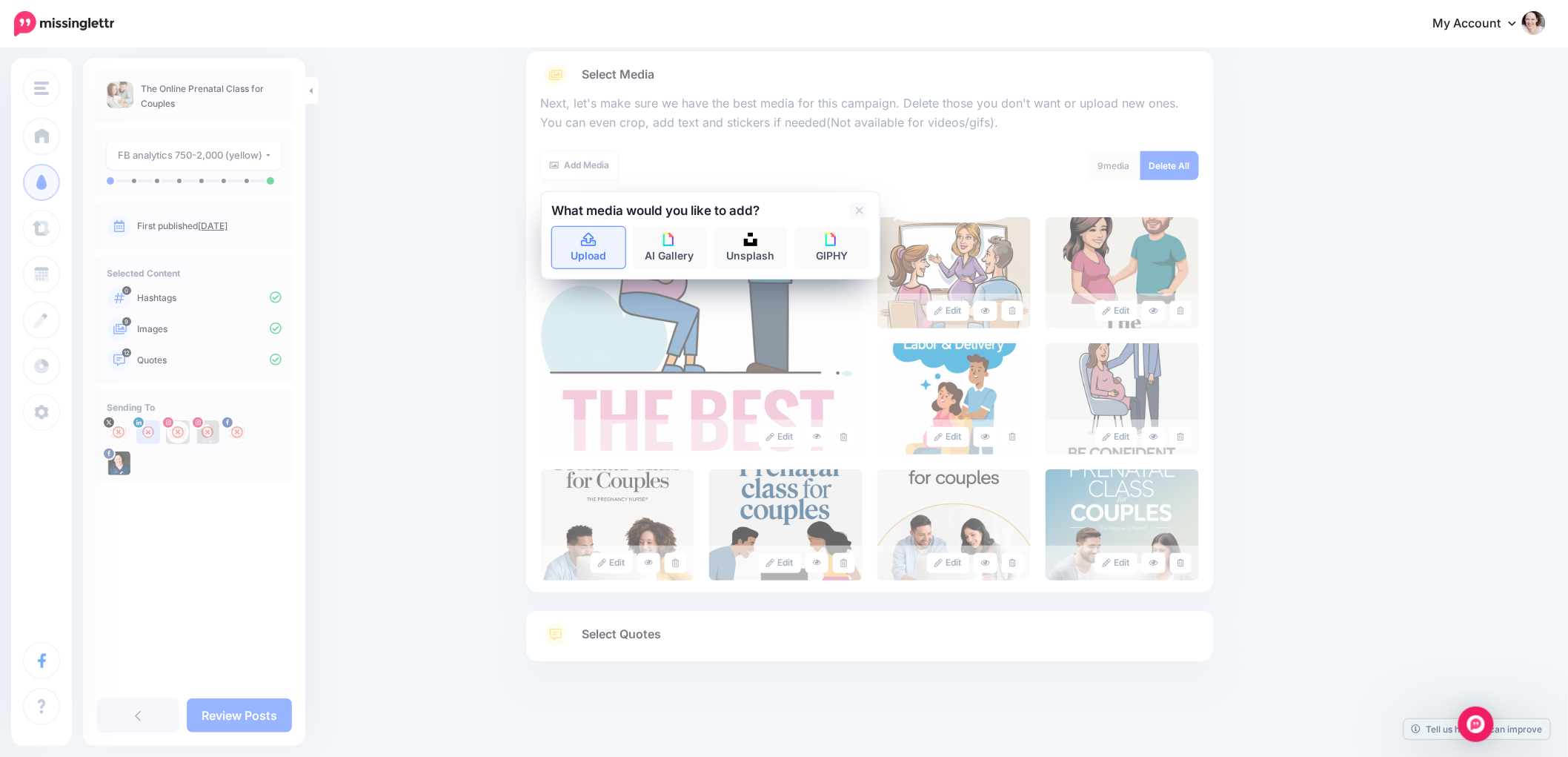
drag, startPoint x: 584, startPoint y: 228, endPoint x: 589, endPoint y: 235, distance: 8.6
click at [584, 230] on link "Upload" at bounding box center [589, 248] width 74 height 42
click at [626, 641] on span "Select Quotes" at bounding box center [622, 634] width 79 height 20
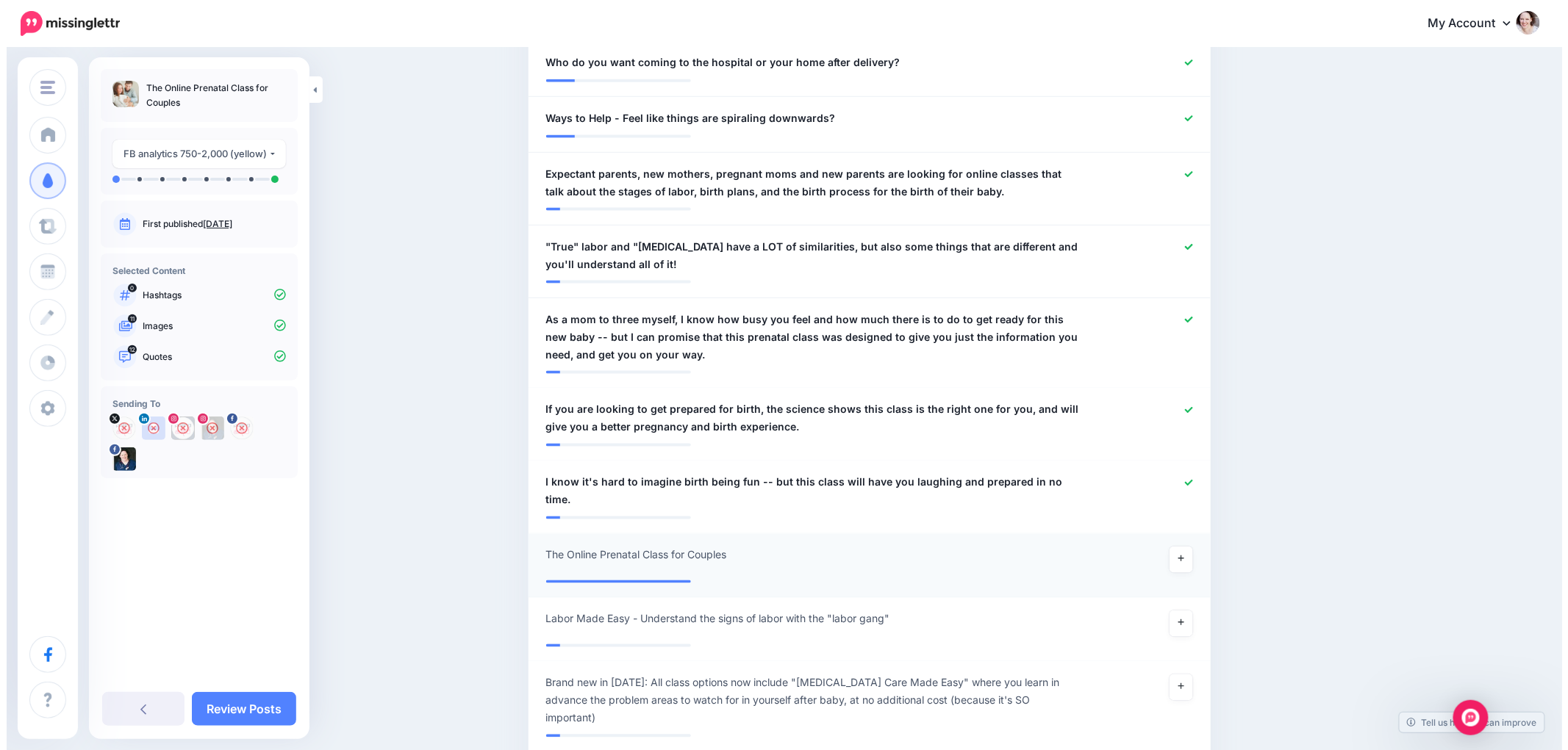
scroll to position [903, 0]
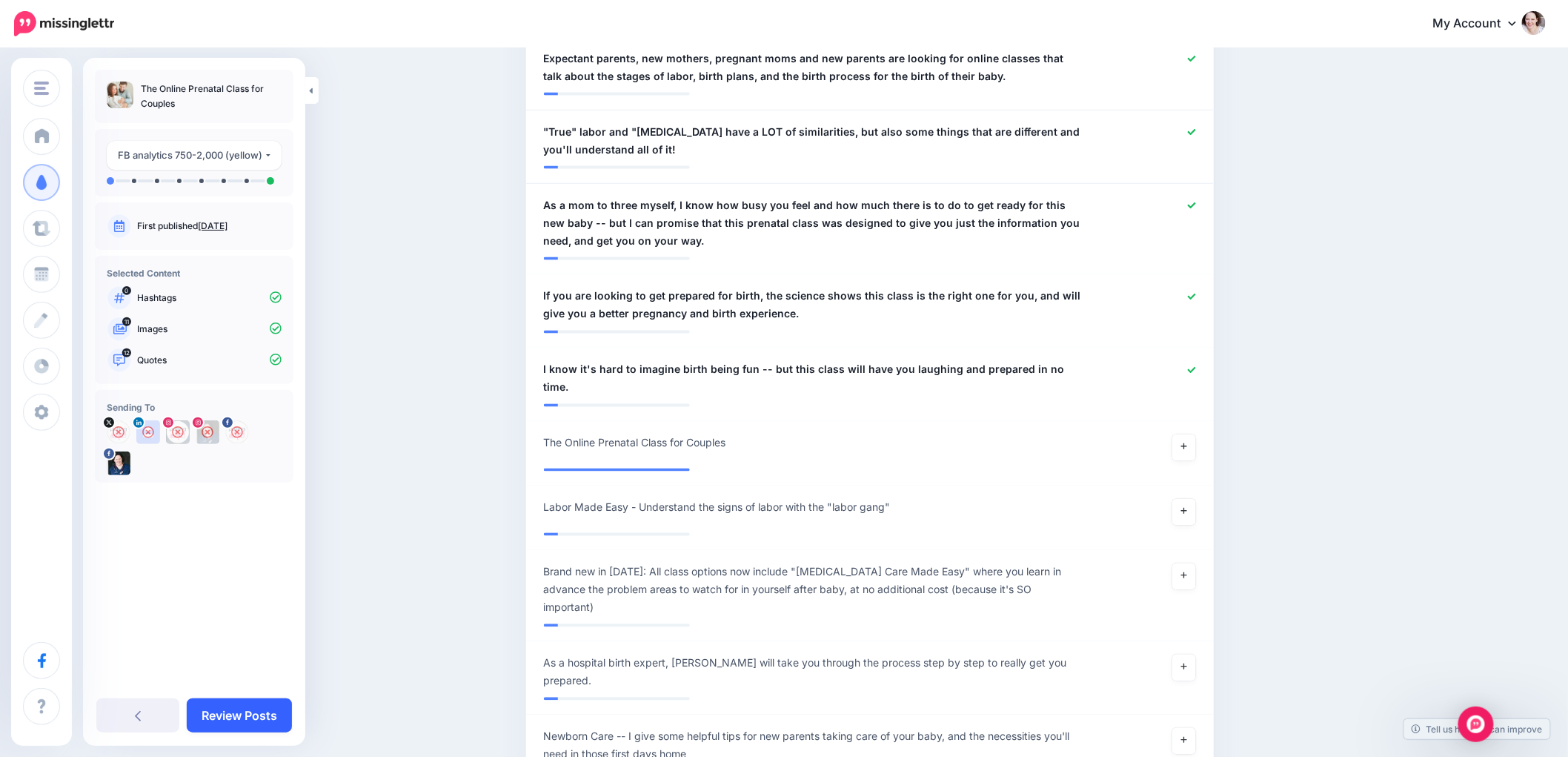
click at [237, 723] on link "Review Posts" at bounding box center [239, 715] width 105 height 34
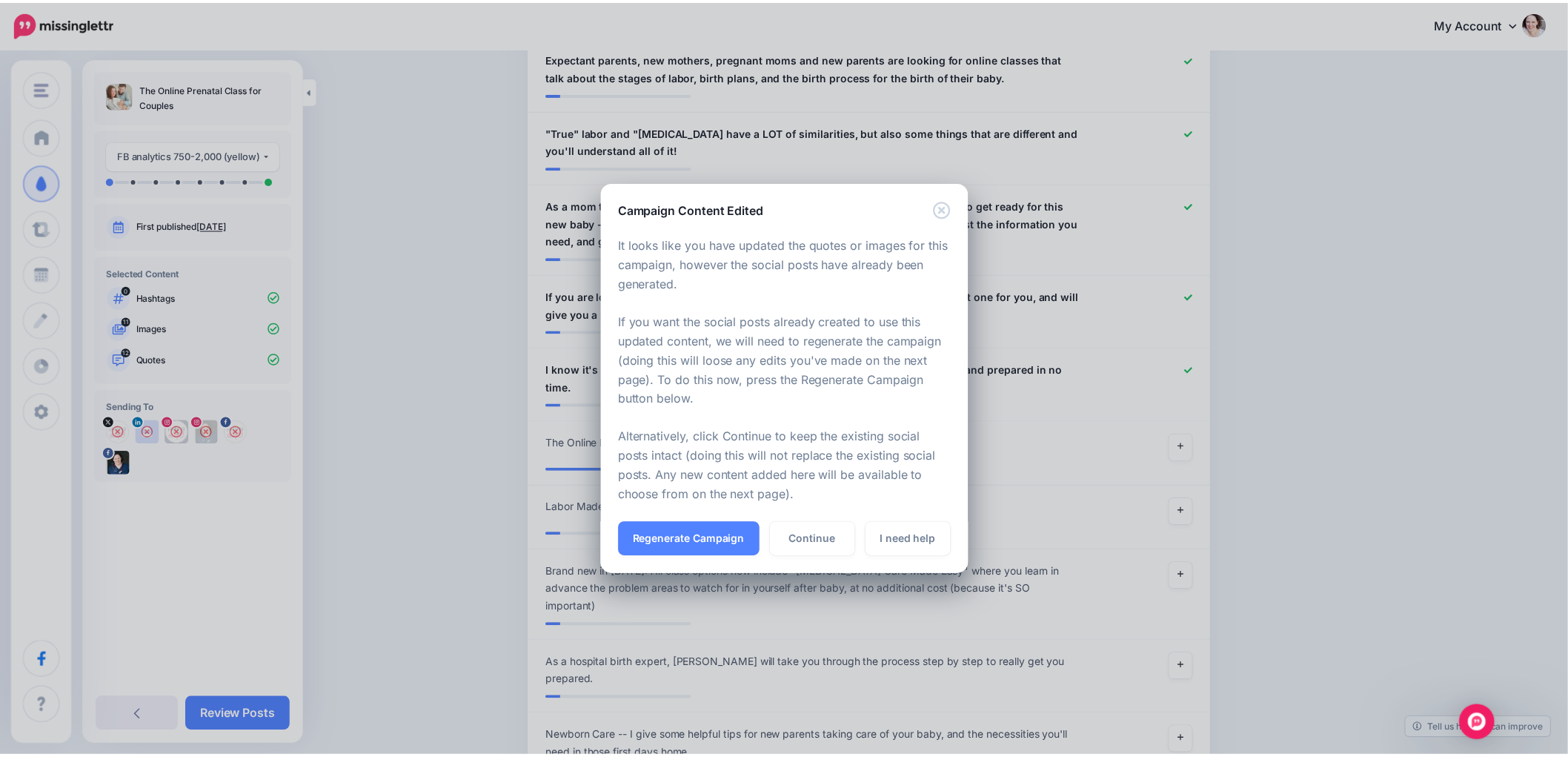
scroll to position [0, 0]
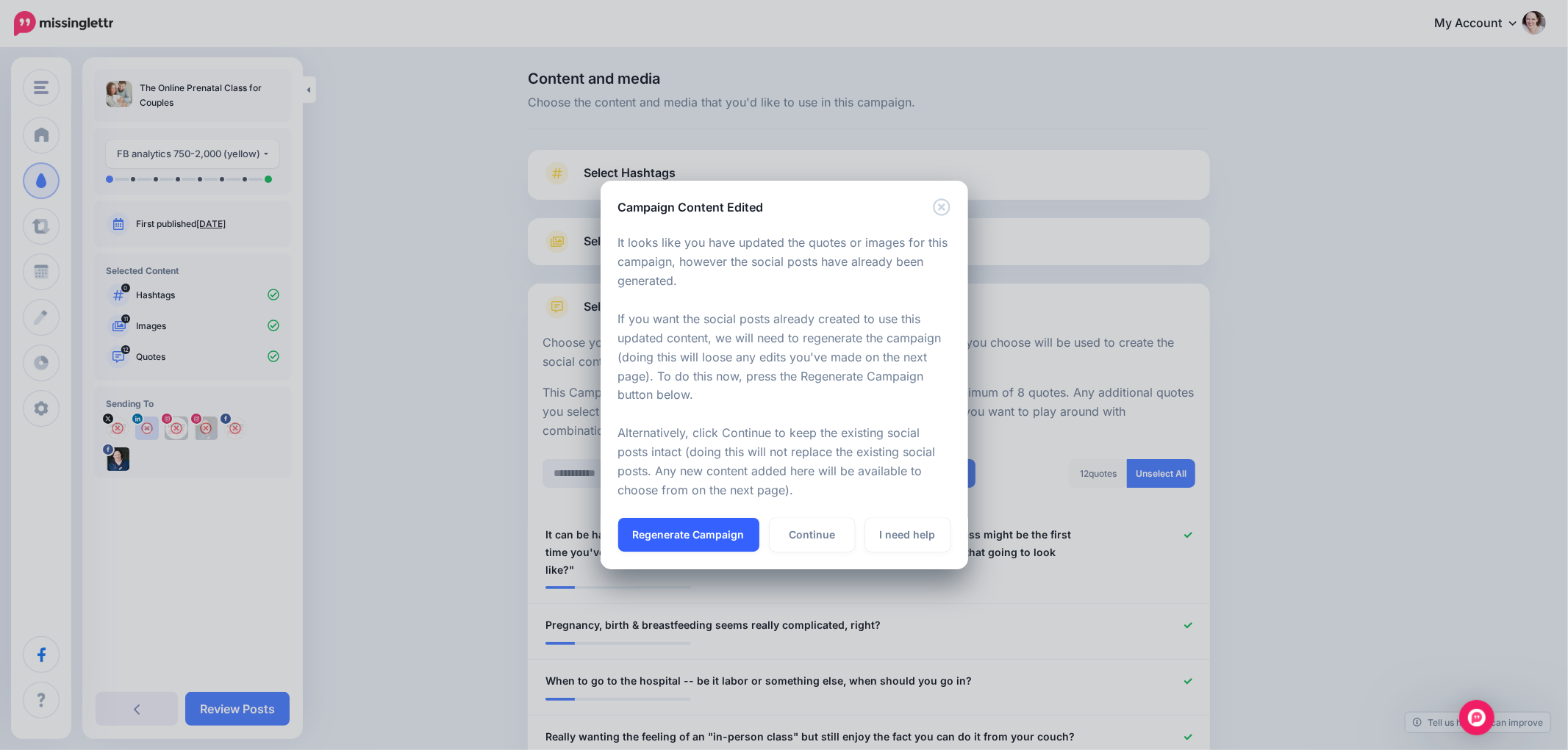
click at [692, 535] on button "Regenerate Campaign" at bounding box center [689, 535] width 141 height 34
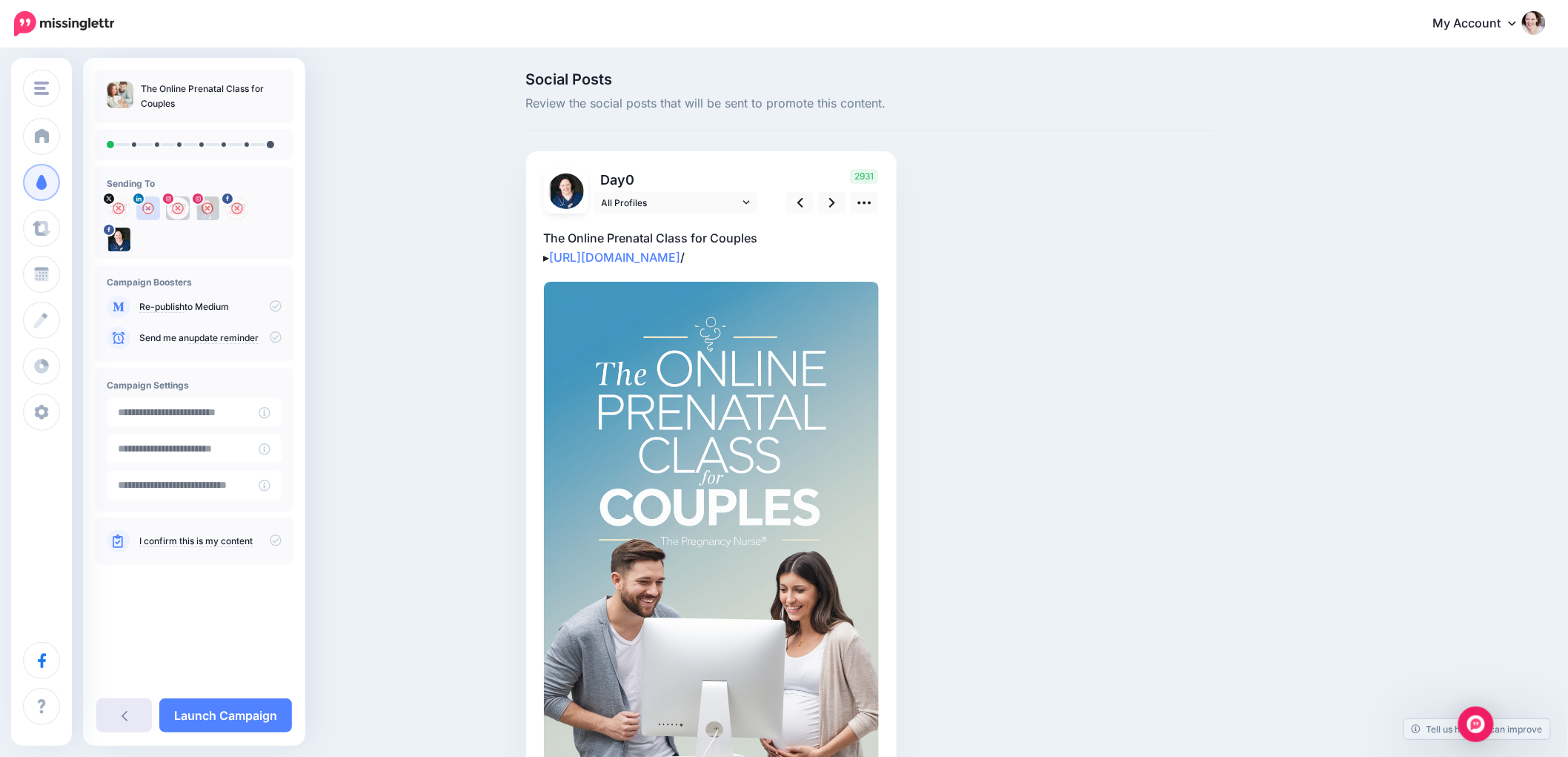
click at [149, 717] on link at bounding box center [124, 715] width 56 height 34
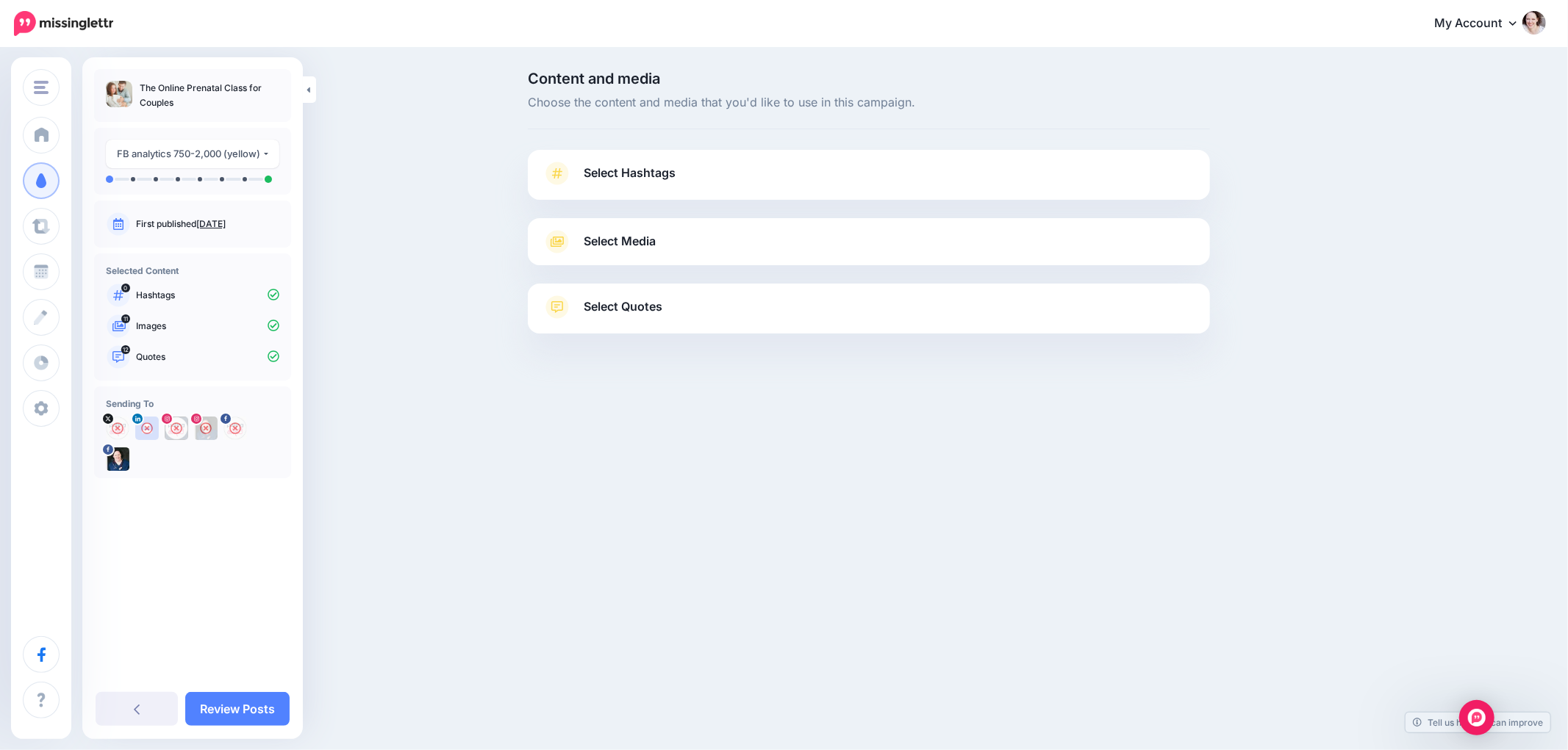
click at [638, 244] on span "Select Media" at bounding box center [619, 242] width 72 height 20
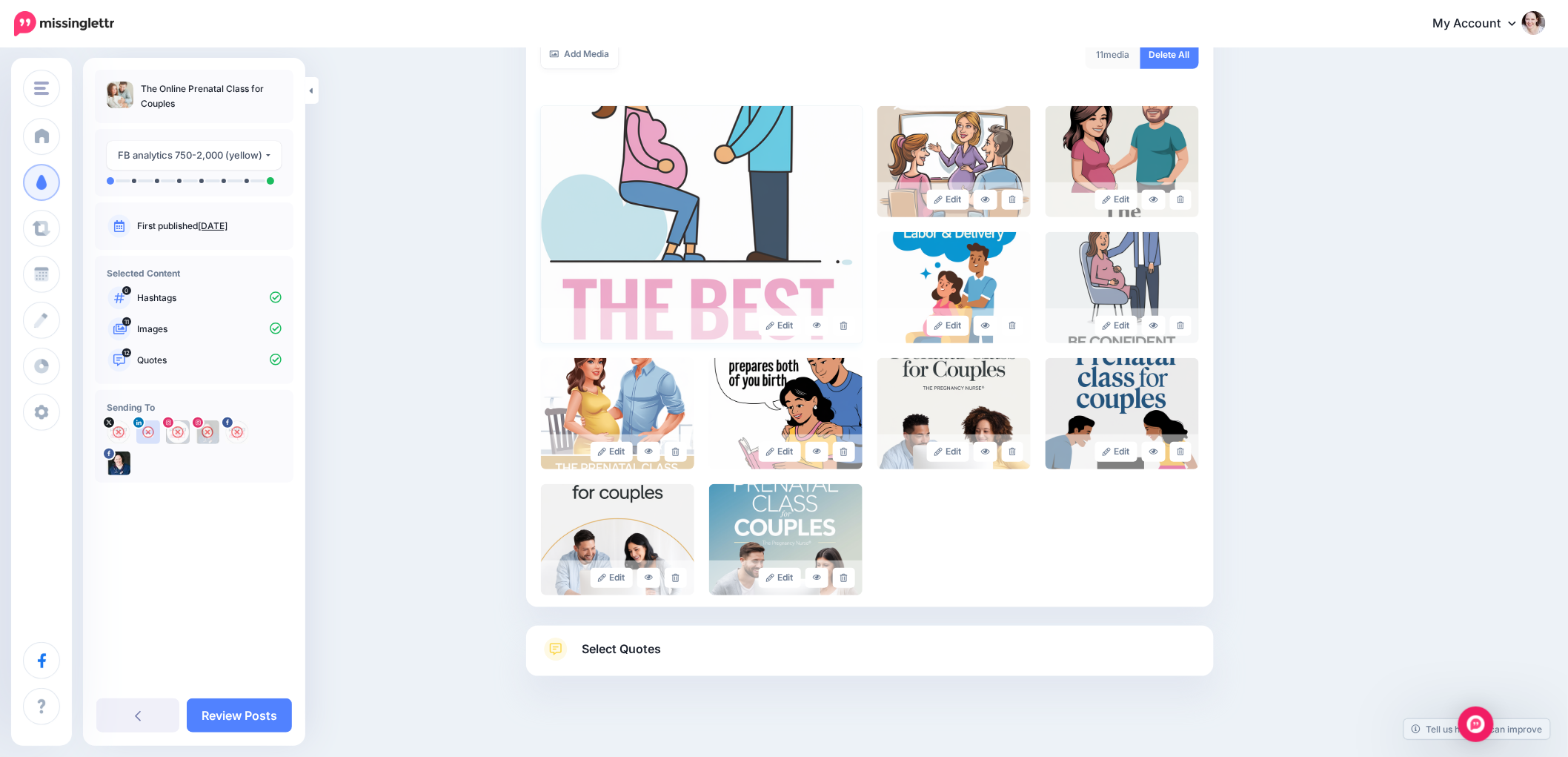
scroll to position [295, 0]
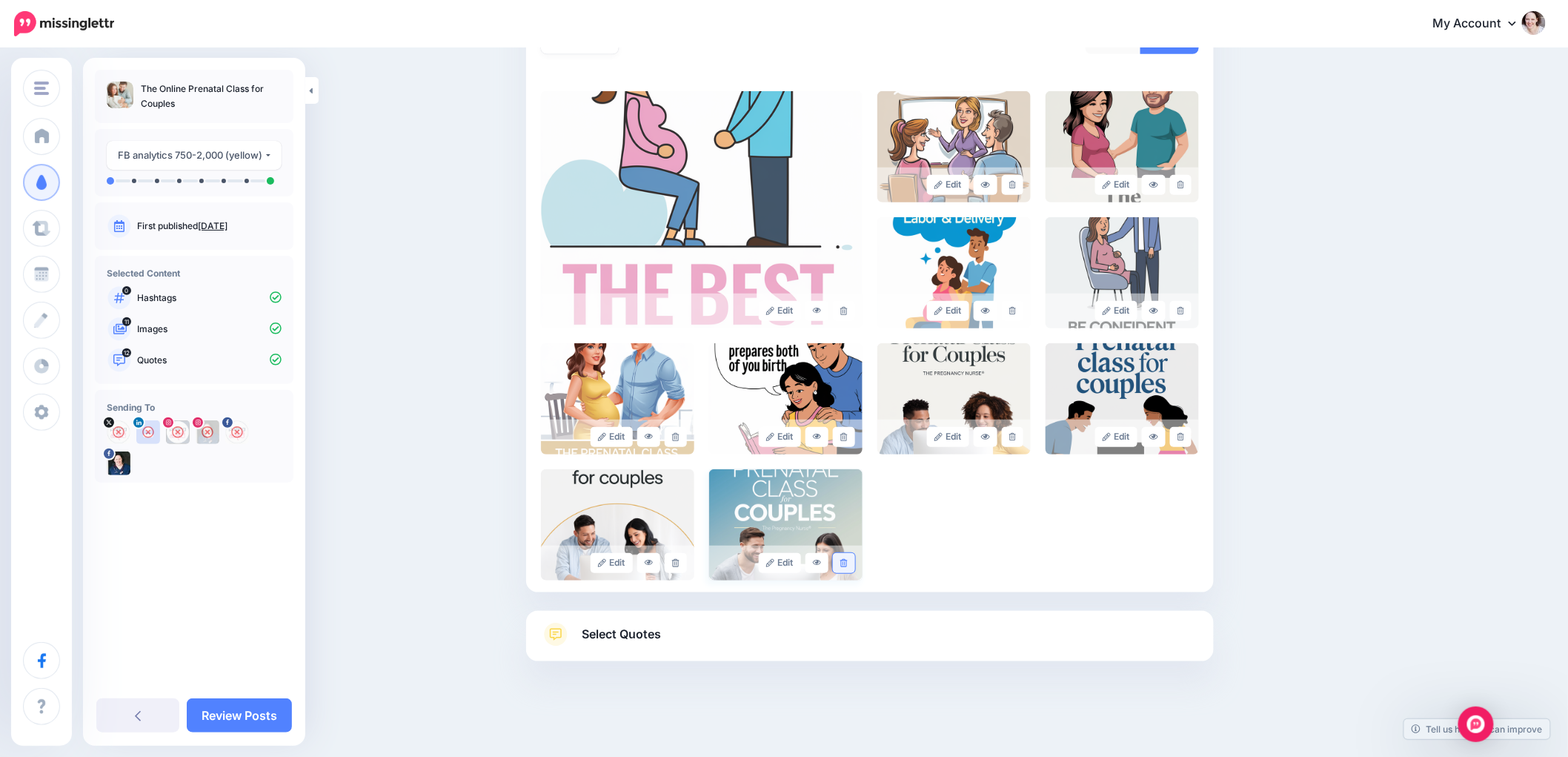
click at [852, 568] on link at bounding box center [843, 563] width 22 height 20
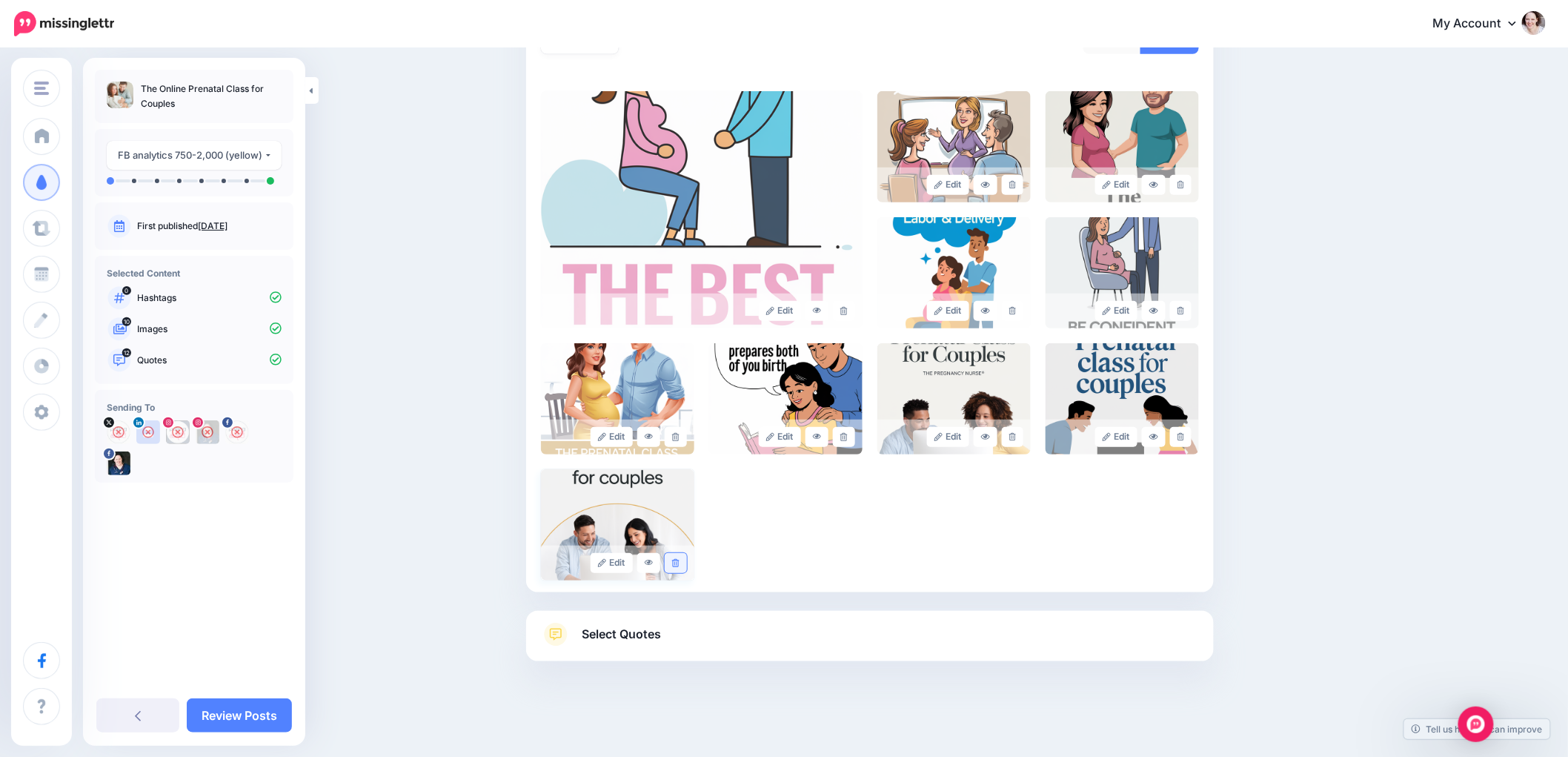
click at [676, 559] on link at bounding box center [676, 563] width 22 height 20
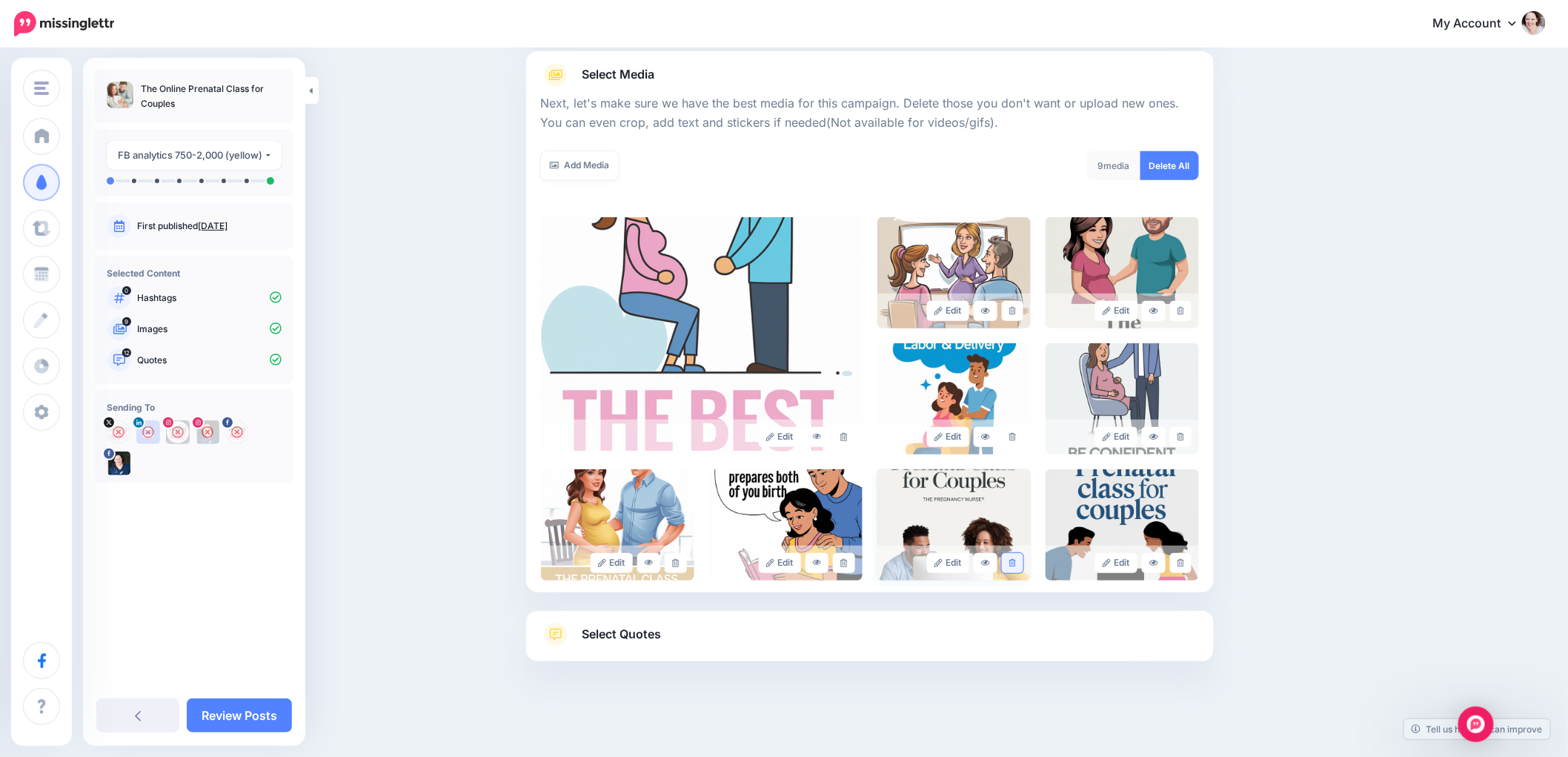
click at [1016, 565] on icon at bounding box center [1012, 563] width 7 height 8
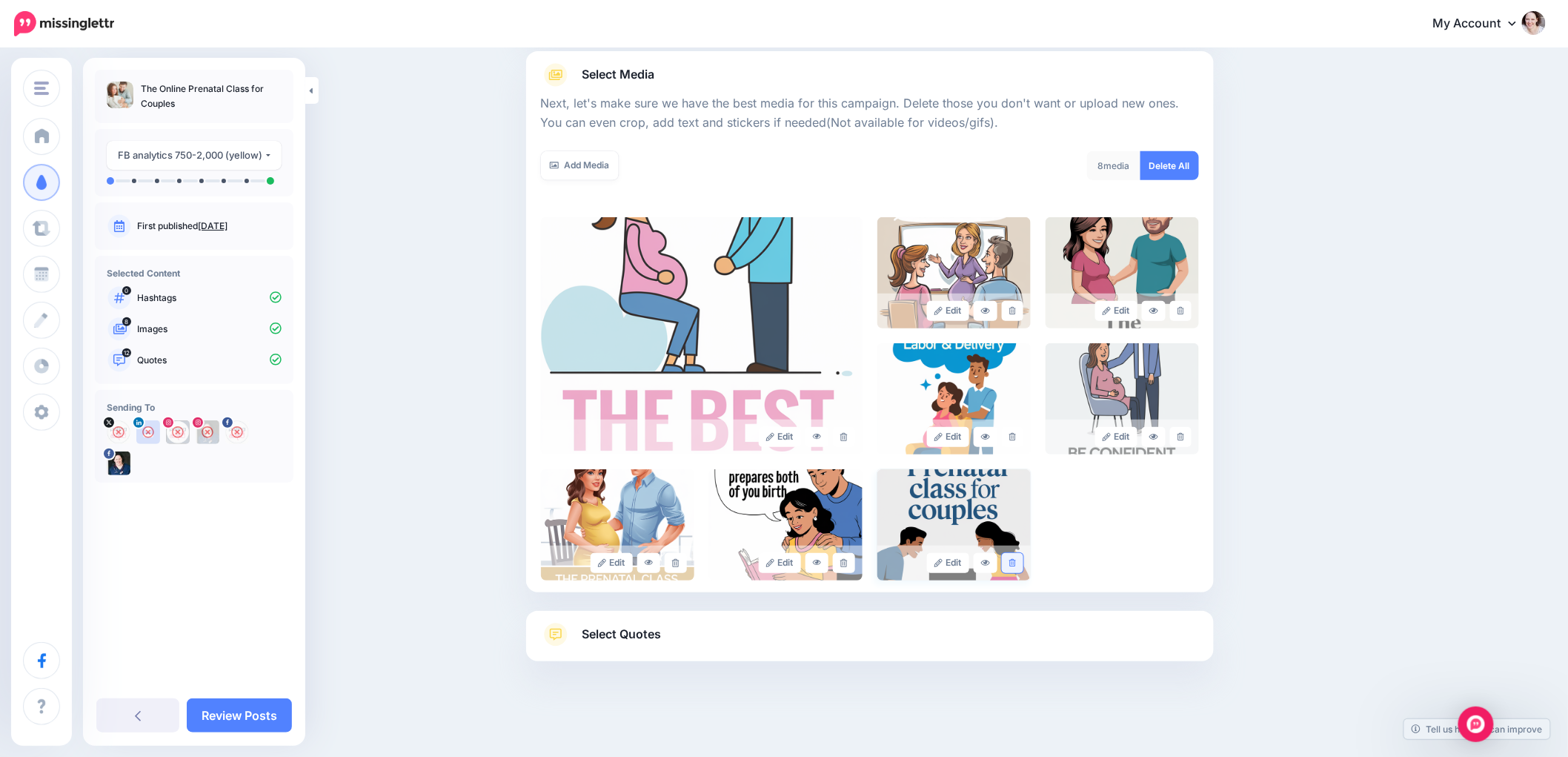
click at [1021, 566] on link at bounding box center [1012, 563] width 22 height 20
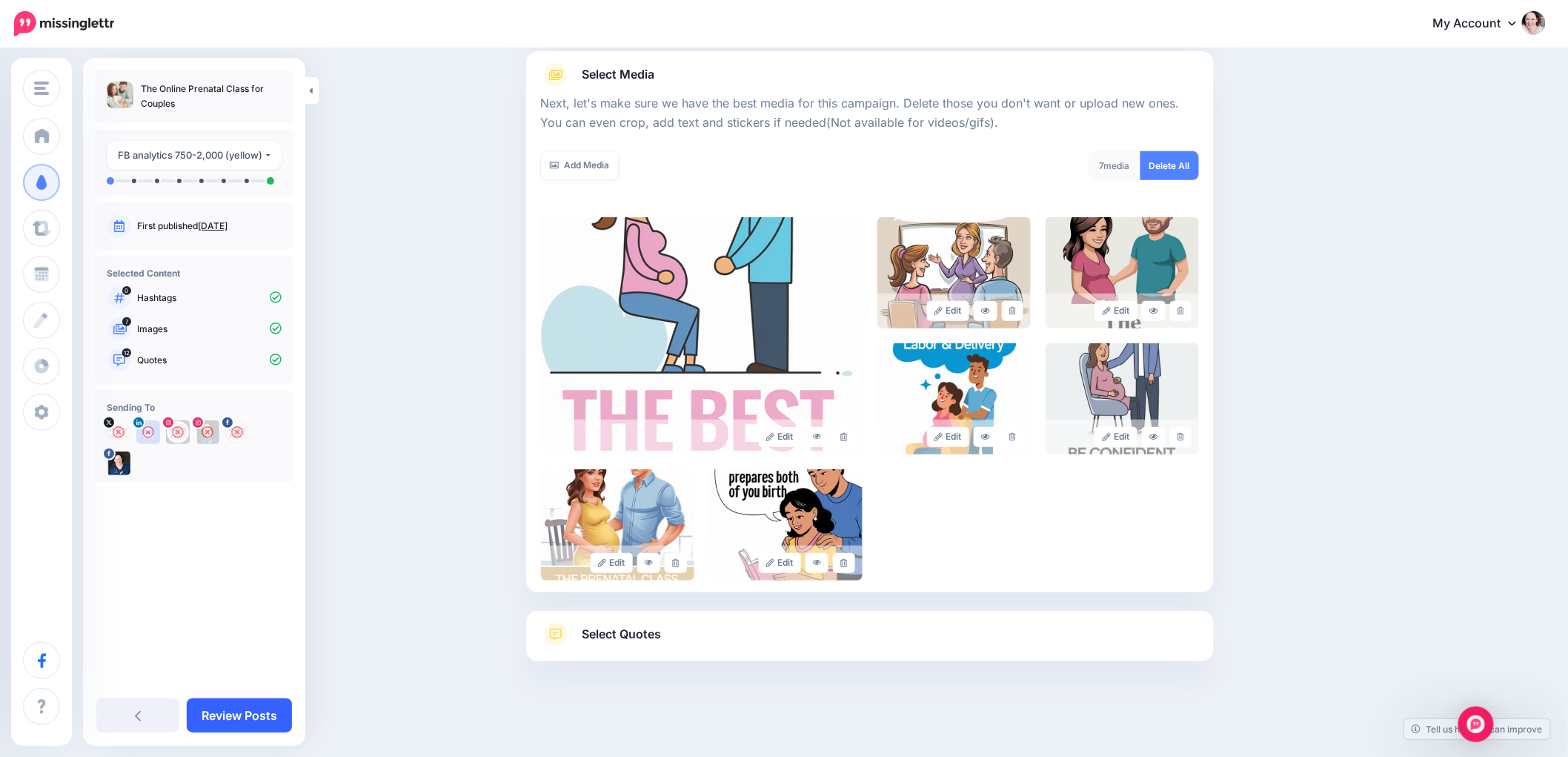
click at [238, 710] on link "Review Posts" at bounding box center [239, 715] width 105 height 34
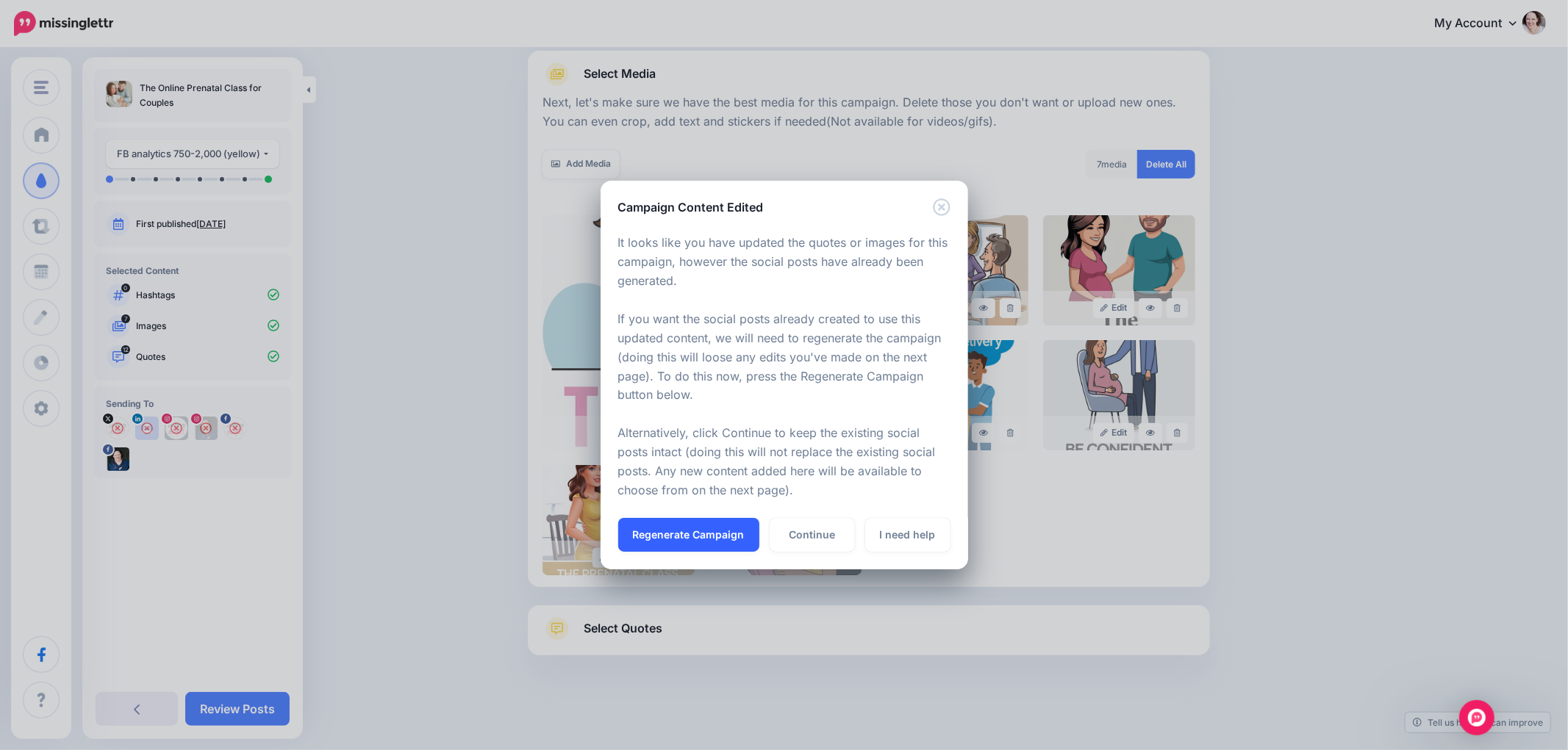
click at [664, 531] on button "Regenerate Campaign" at bounding box center [689, 535] width 141 height 34
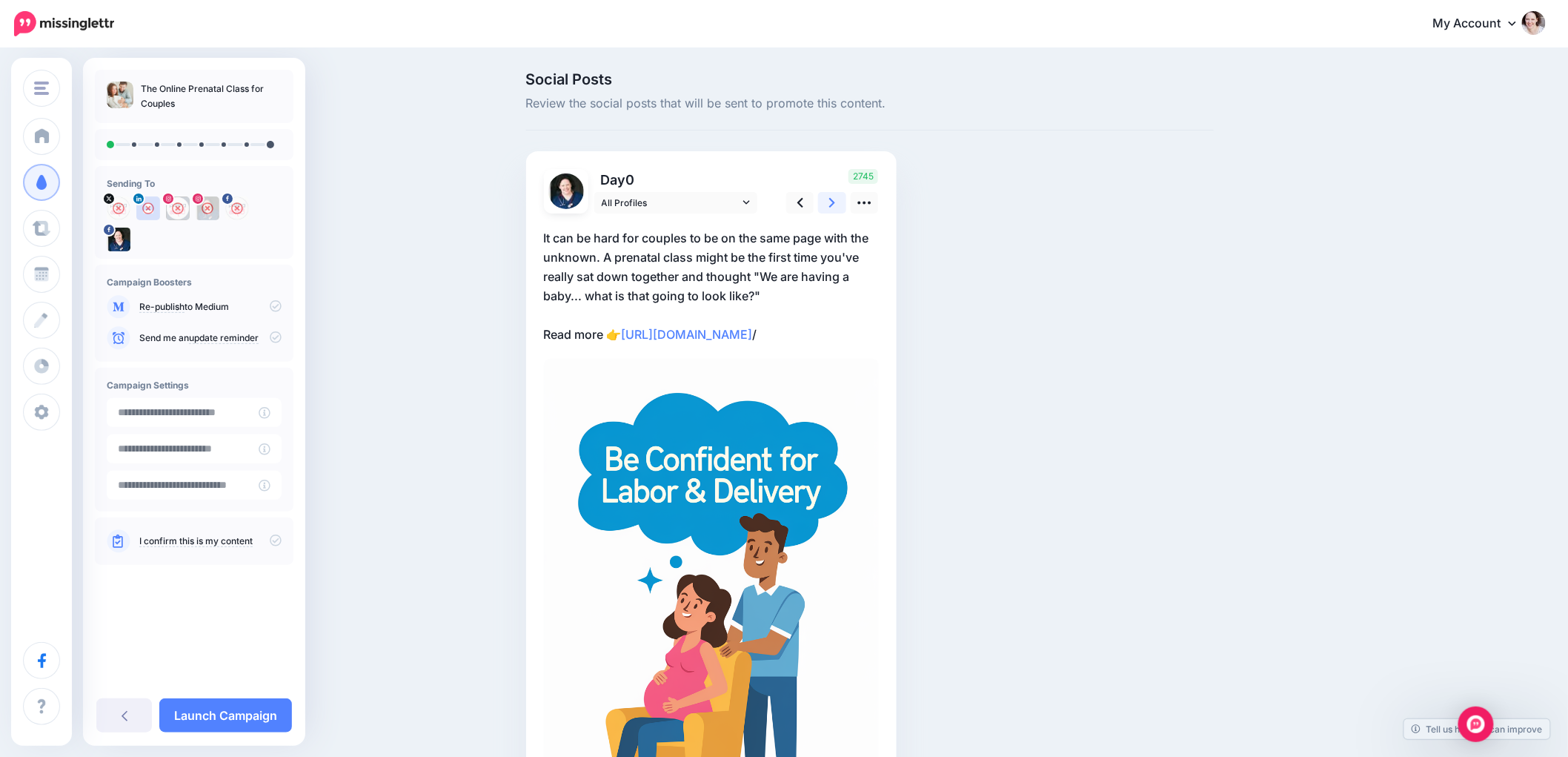
click at [824, 198] on link at bounding box center [832, 203] width 28 height 22
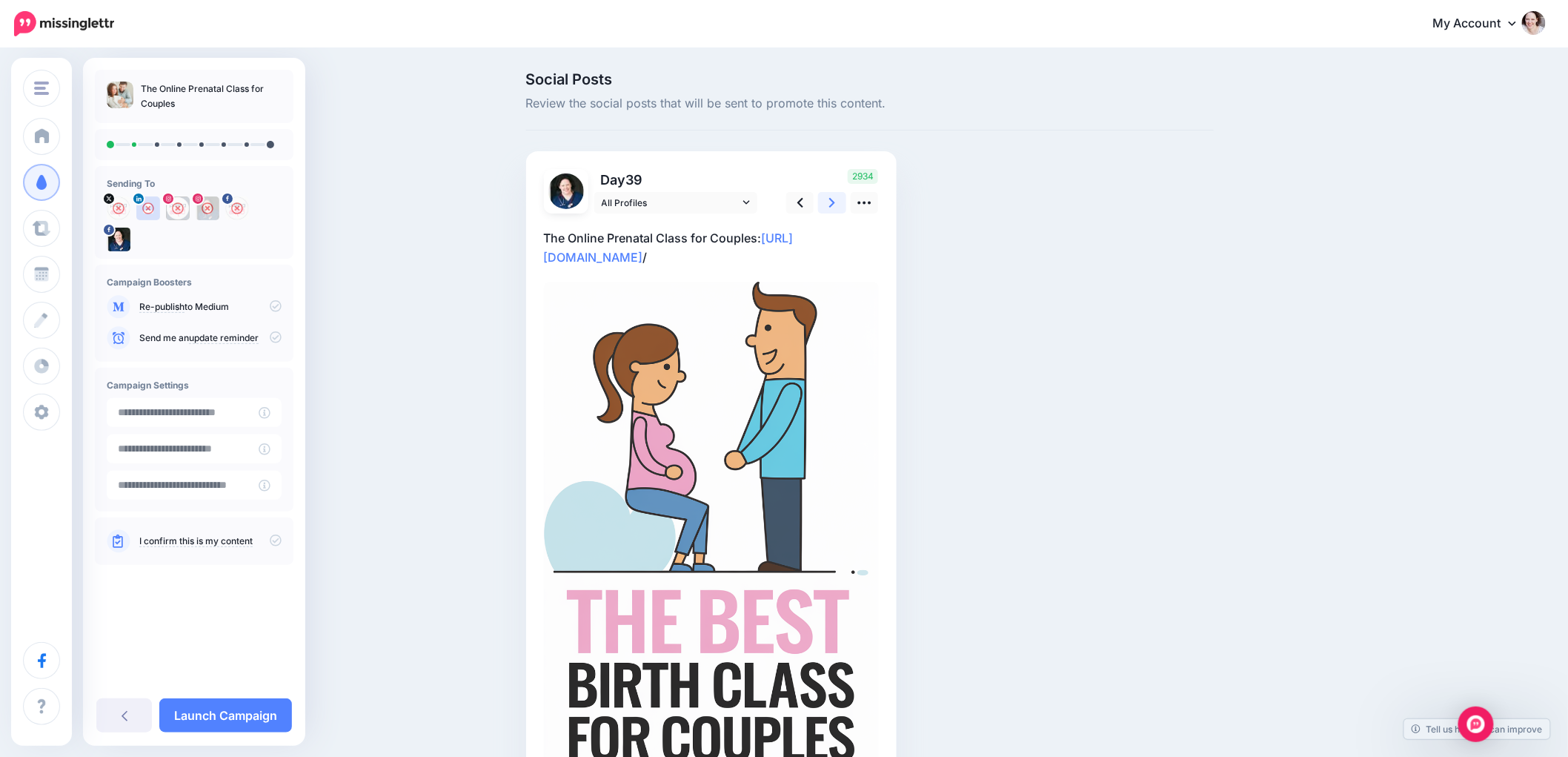
click at [824, 197] on link at bounding box center [832, 203] width 28 height 22
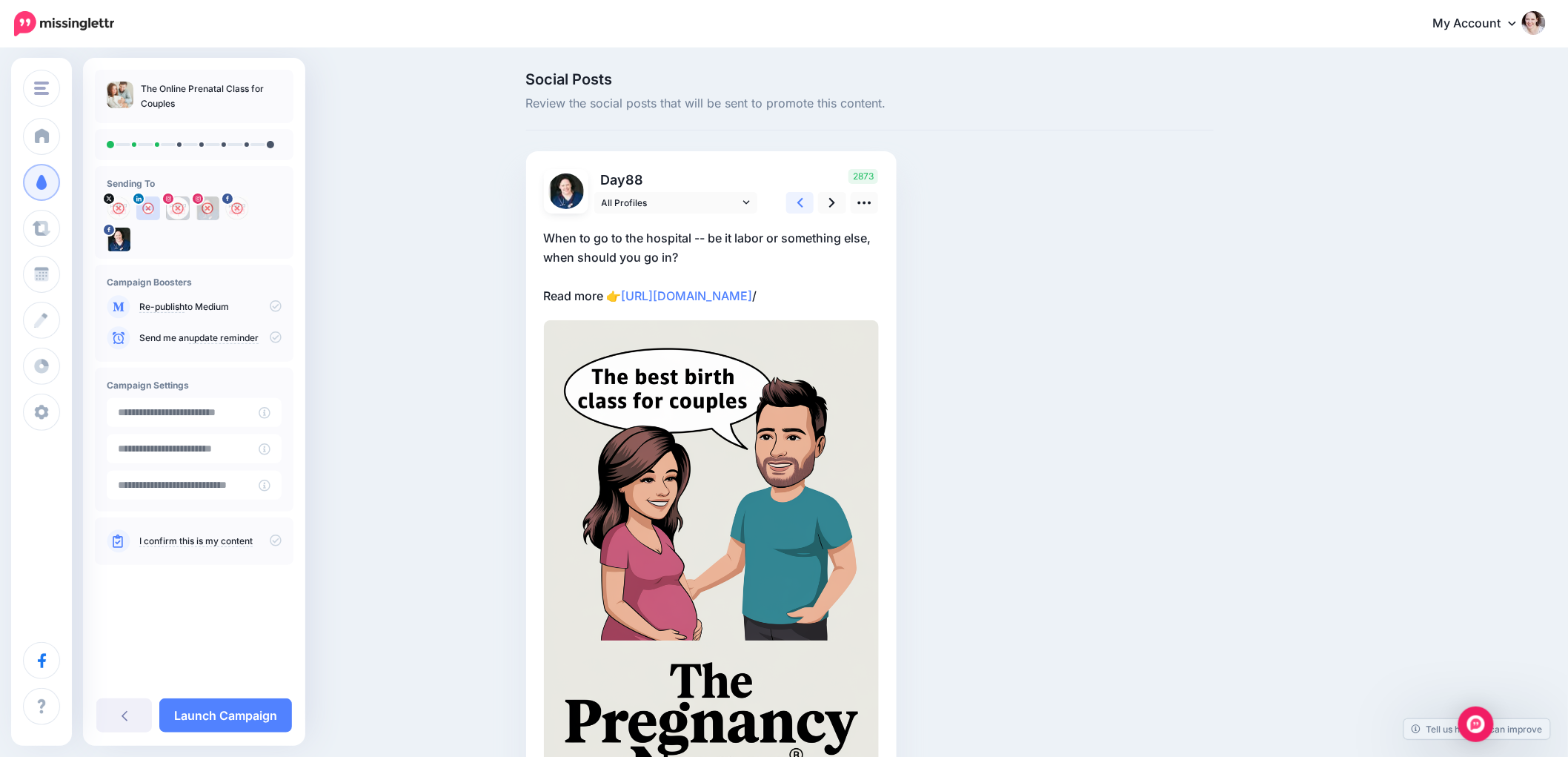
click at [792, 200] on link at bounding box center [800, 203] width 28 height 22
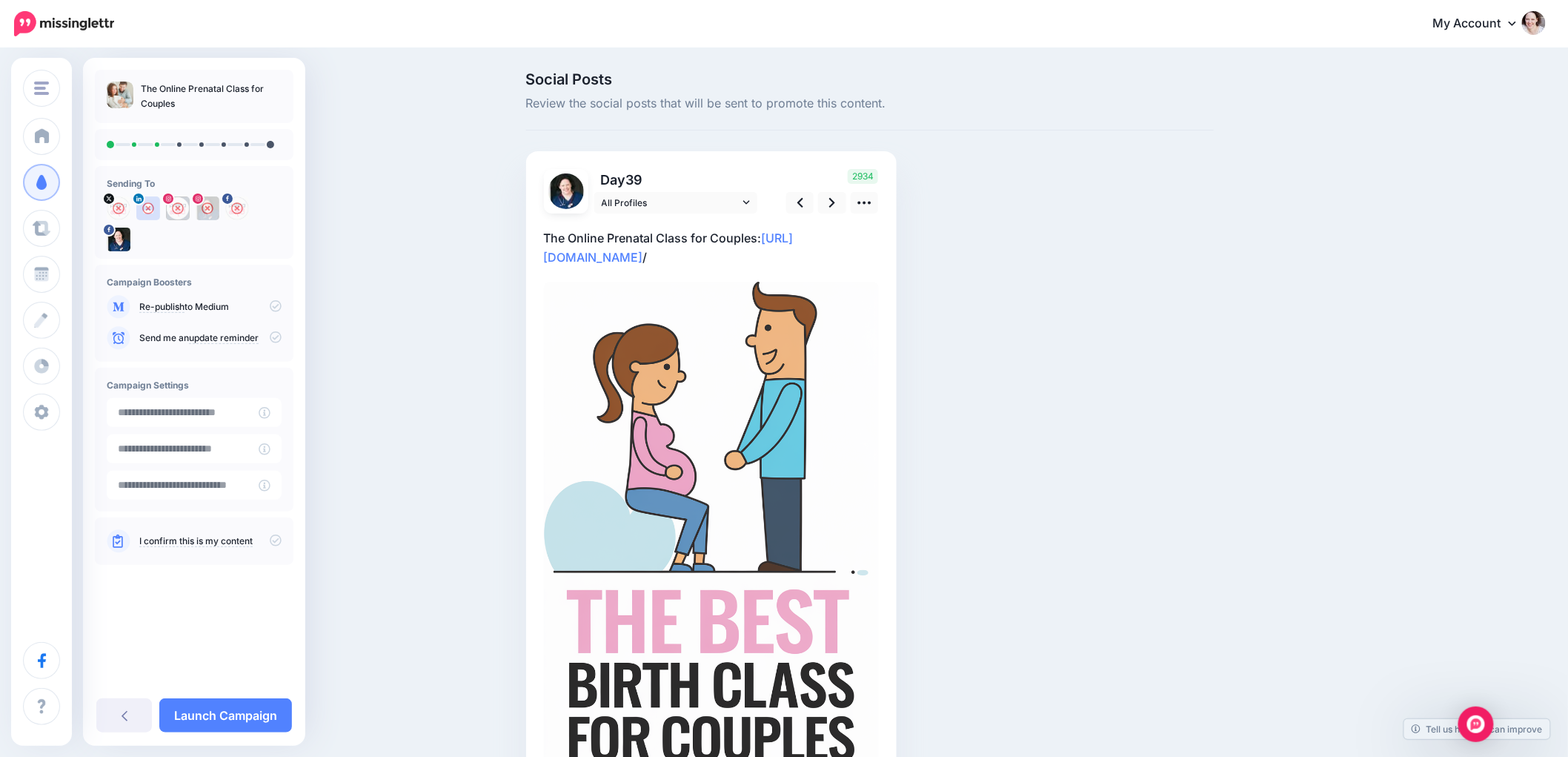
click at [784, 227] on div "/" at bounding box center [711, 499] width 335 height 571
click at [785, 233] on p "The Online Prenatal Class for Couples: [URL][DOMAIN_NAME] /" at bounding box center [711, 247] width 335 height 39
click at [0, 0] on textarea "**********" at bounding box center [0, 0] width 0 height 0
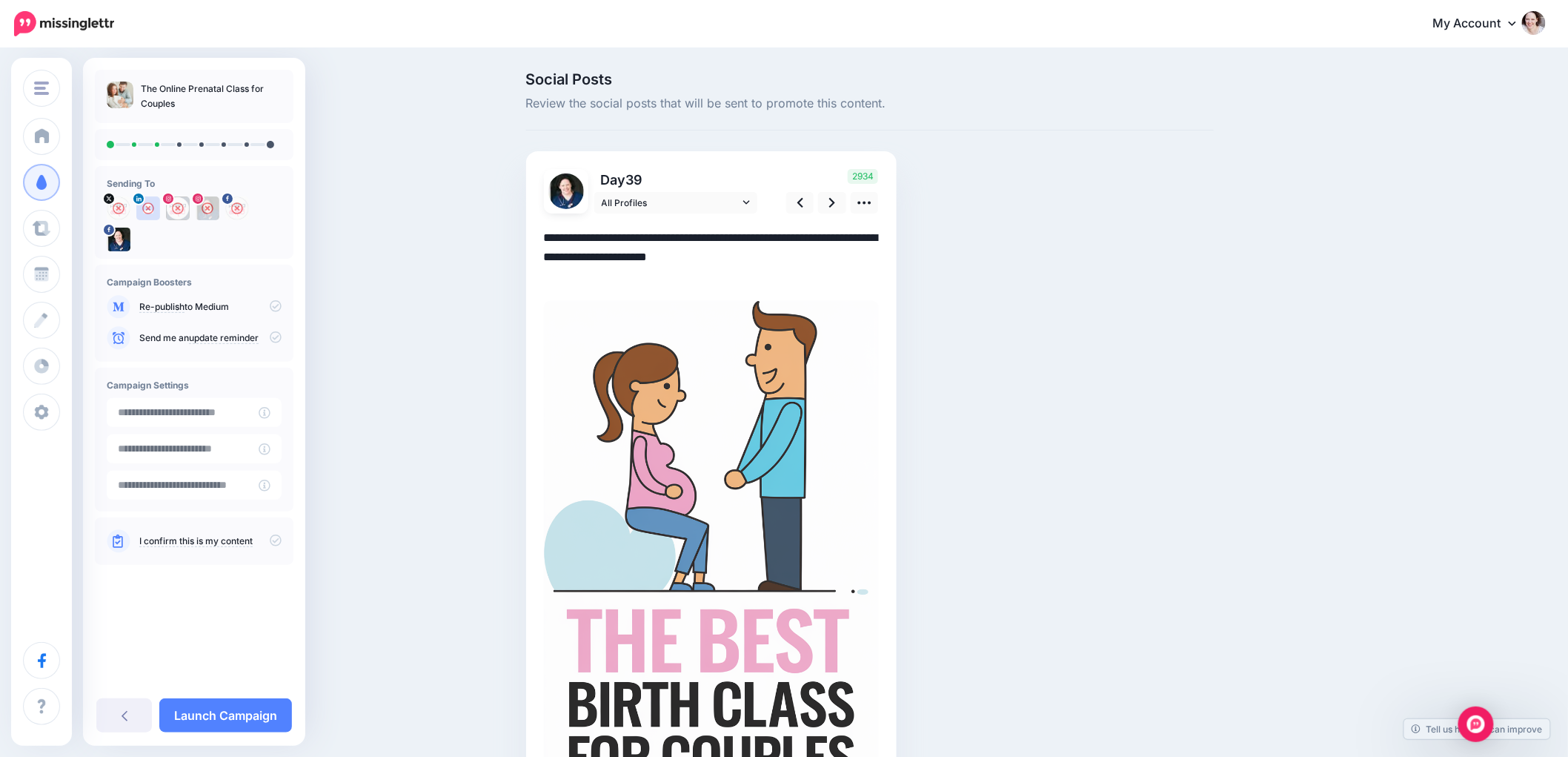
click at [784, 236] on textarea "**********" at bounding box center [711, 257] width 335 height 58
drag, startPoint x: 797, startPoint y: 231, endPoint x: 488, endPoint y: 232, distance: 309.0
click at [488, 232] on div "Social Posts Review the social posts that will be sent to promote this content.…" at bounding box center [784, 469] width 1568 height 839
click at [835, 203] on icon at bounding box center [832, 203] width 6 height 16
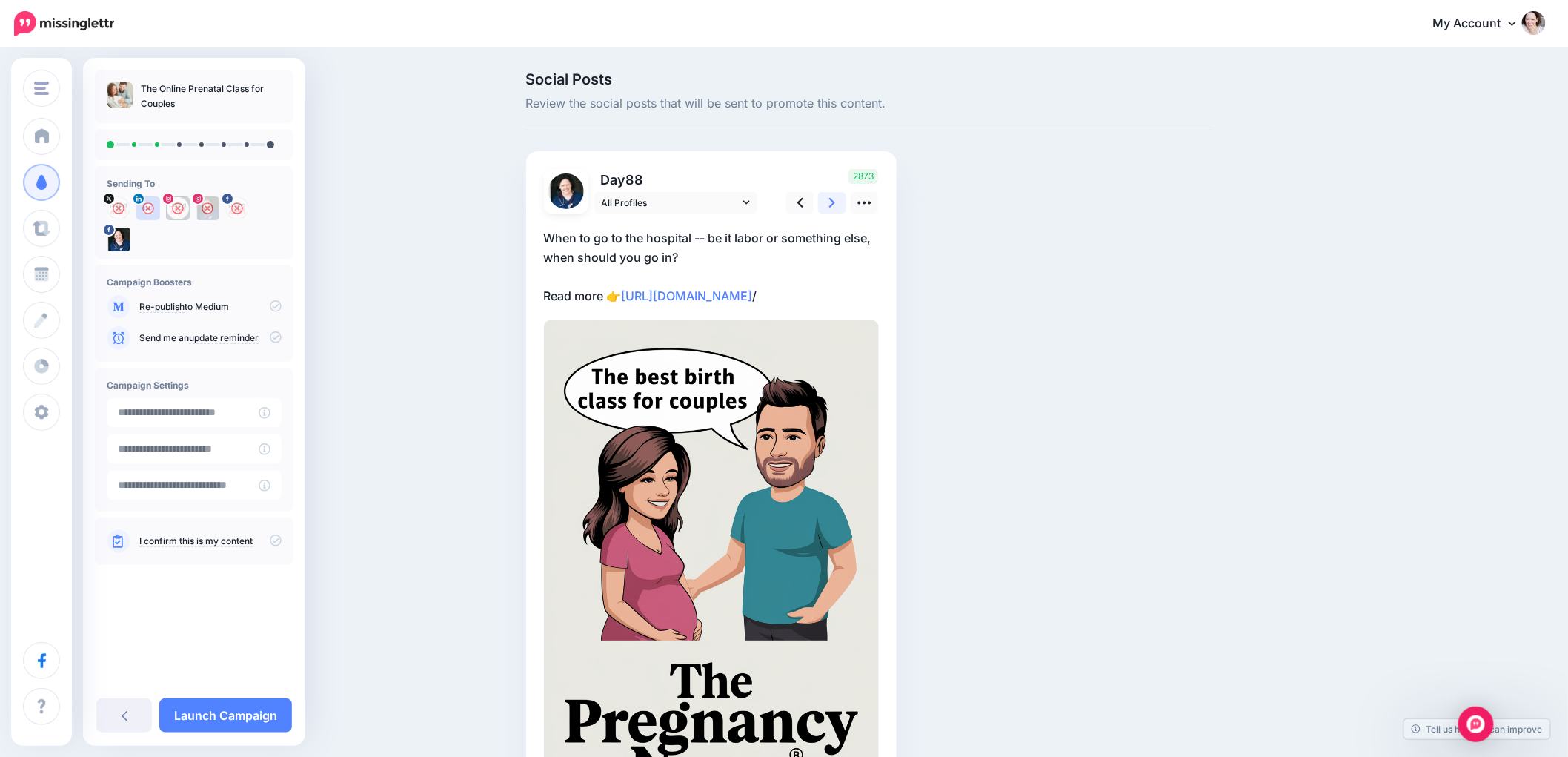
click at [835, 205] on icon at bounding box center [832, 203] width 6 height 16
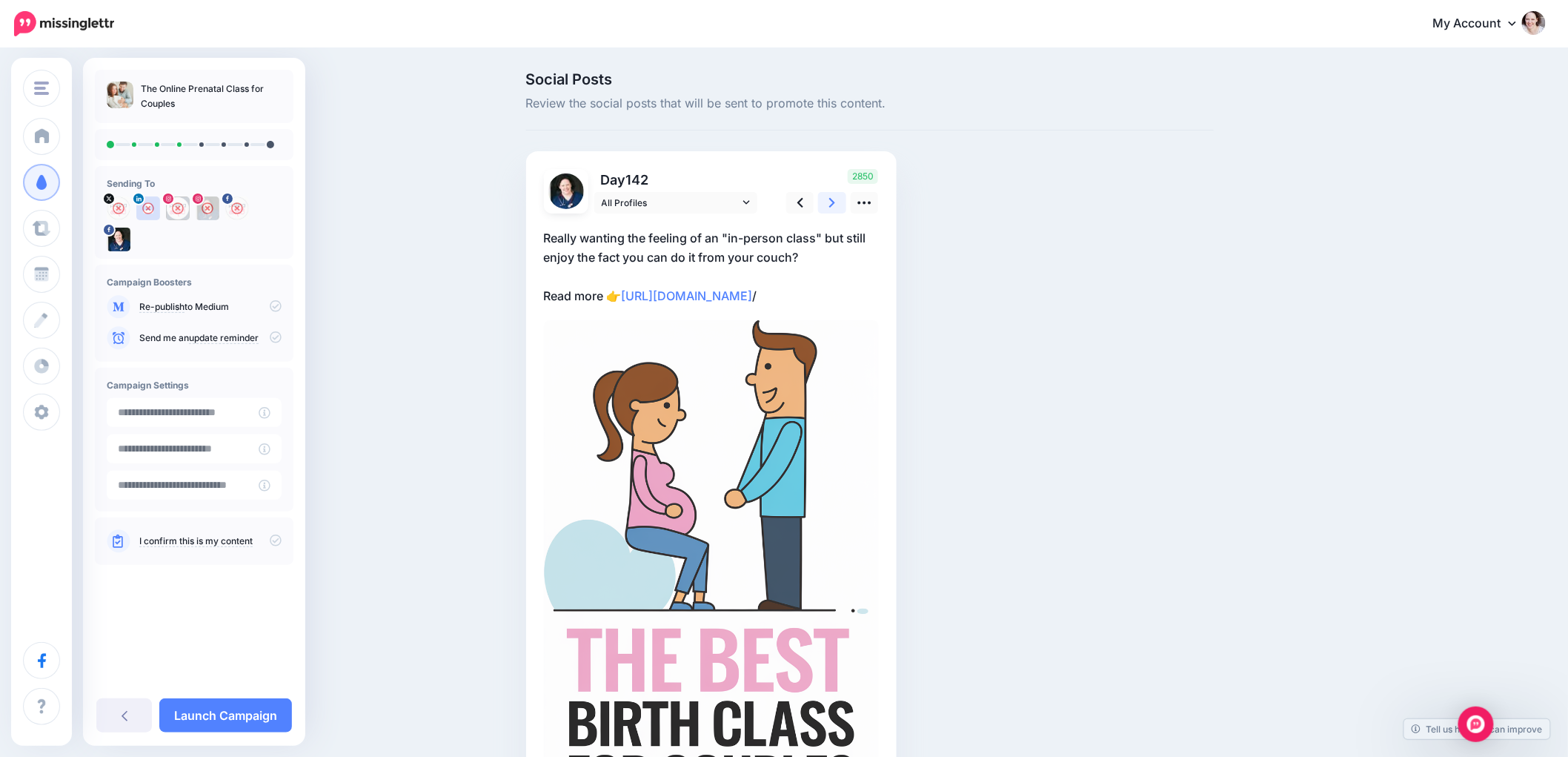
click at [835, 205] on icon at bounding box center [832, 203] width 6 height 16
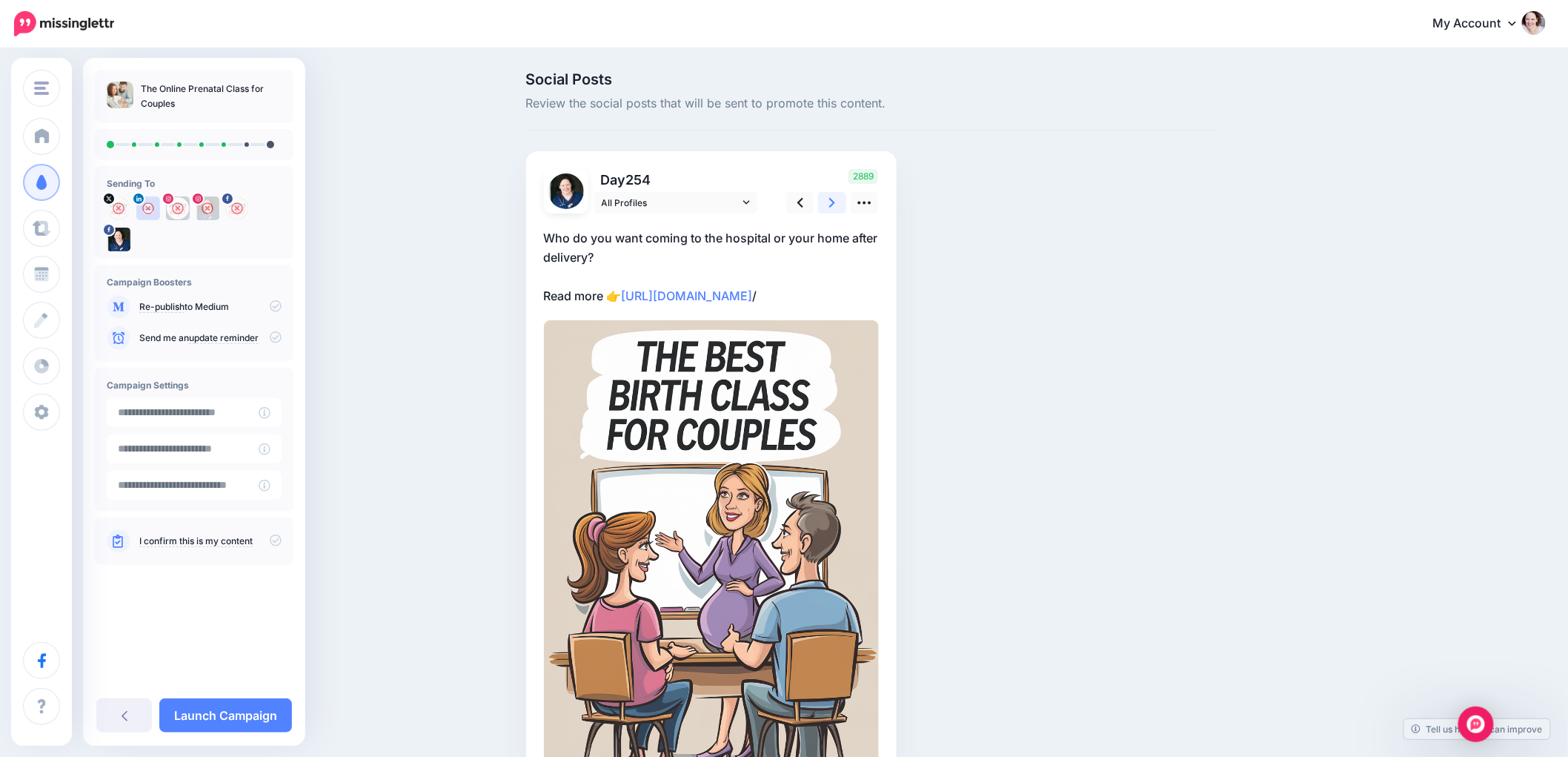
click at [835, 205] on icon at bounding box center [832, 203] width 6 height 16
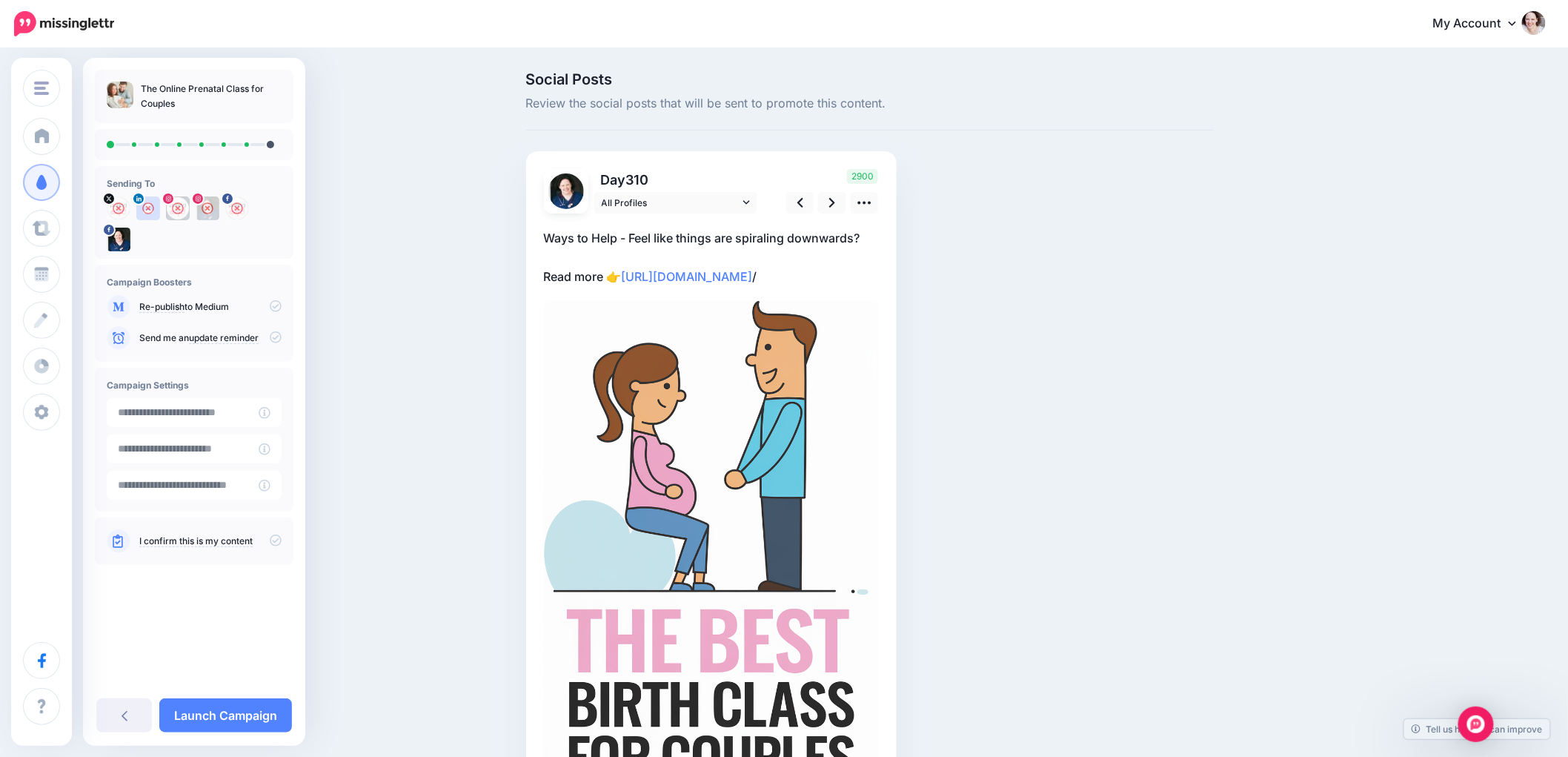
click at [793, 239] on p "Ways to Help - Feel like things are spiraling downwards? Read more 👉 https://ww…" at bounding box center [711, 257] width 335 height 58
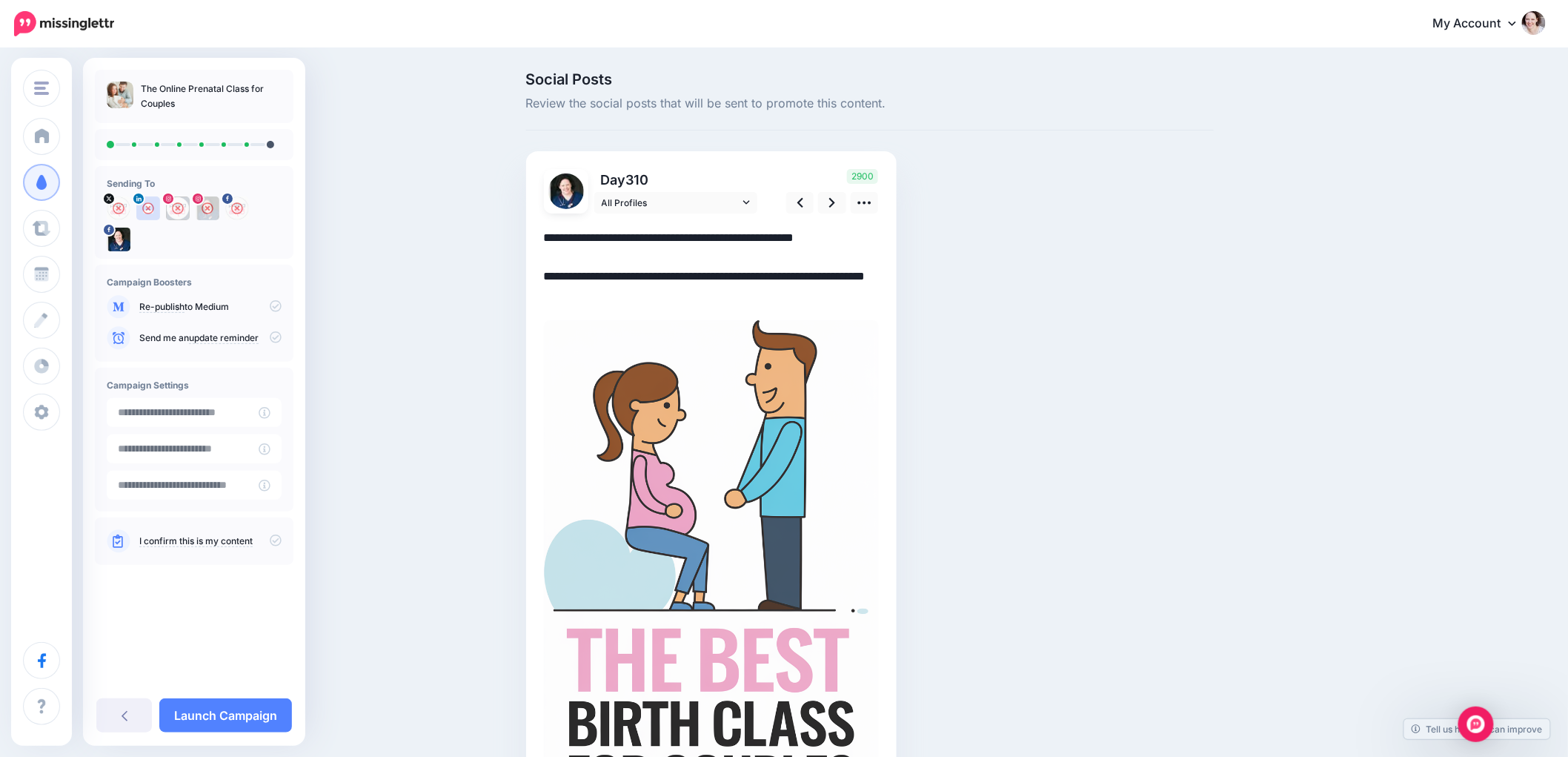
click at [793, 239] on textarea "**********" at bounding box center [711, 266] width 335 height 77
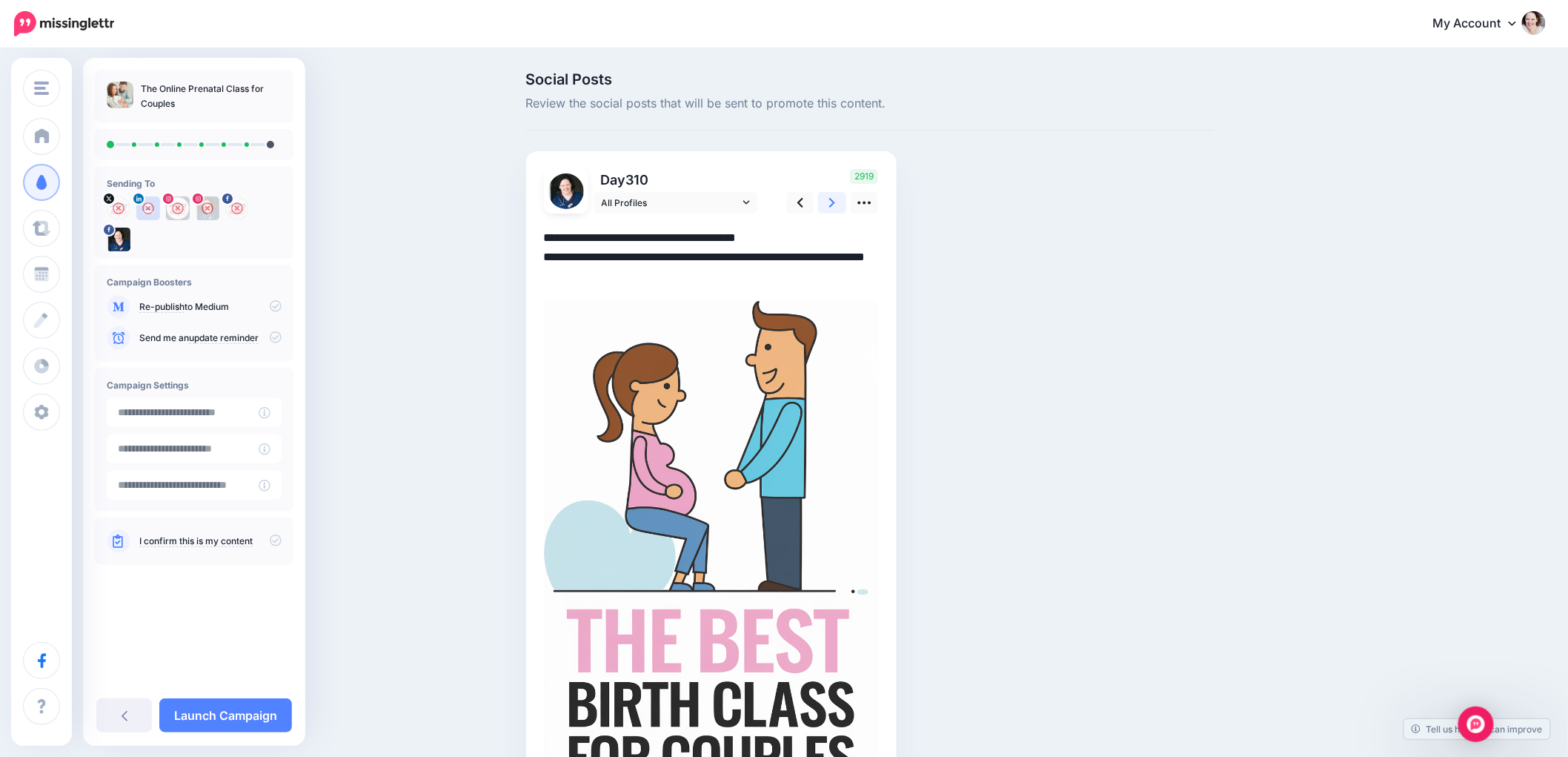
click at [846, 199] on link at bounding box center [832, 203] width 28 height 22
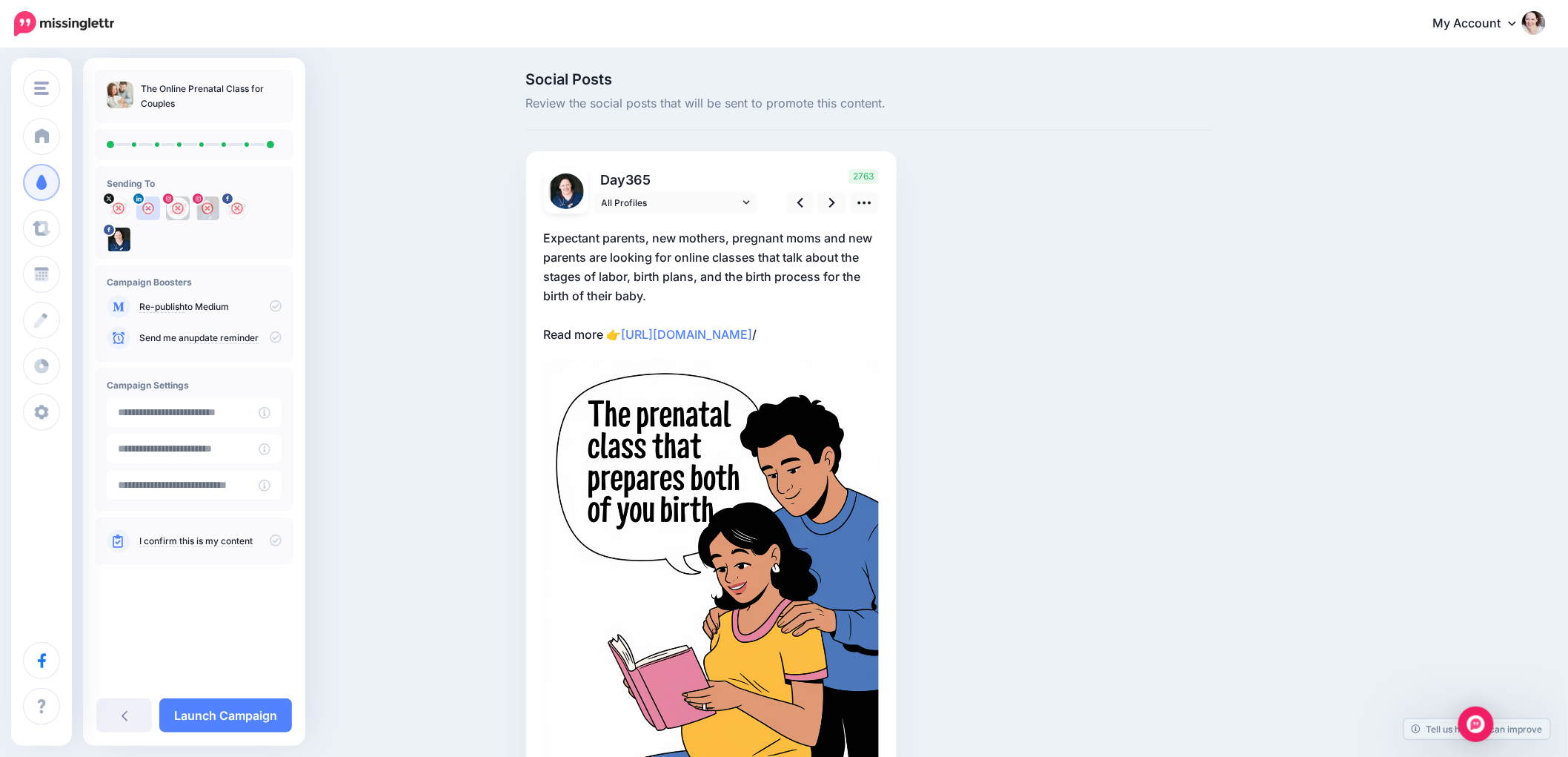
click at [621, 265] on p "Expectant parents, new mothers, pregnant moms and new parents are looking for o…" at bounding box center [711, 286] width 335 height 116
click at [0, 0] on textarea "**********" at bounding box center [0, 0] width 0 height 0
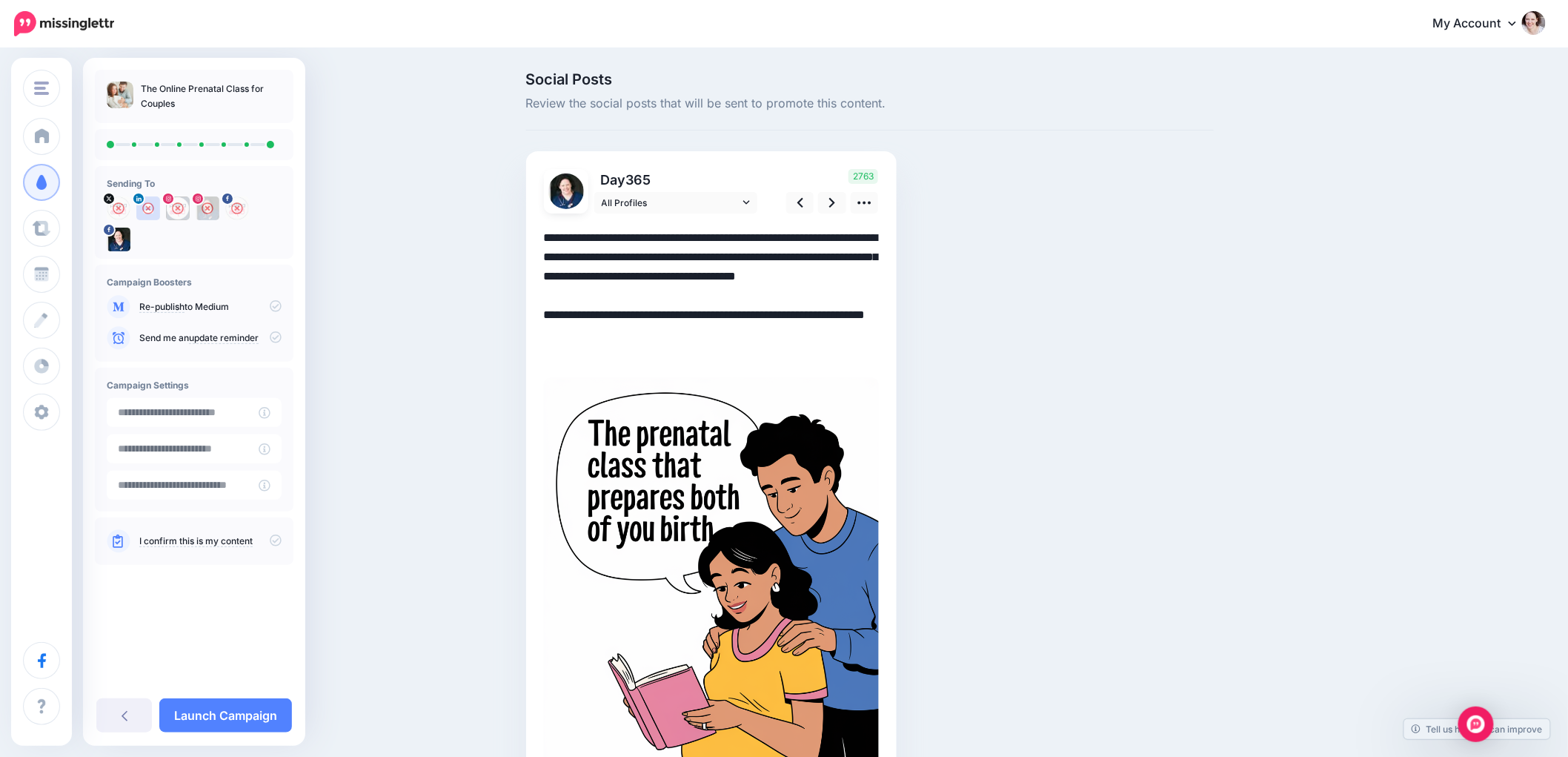
click at [621, 264] on textarea "**********" at bounding box center [711, 295] width 335 height 135
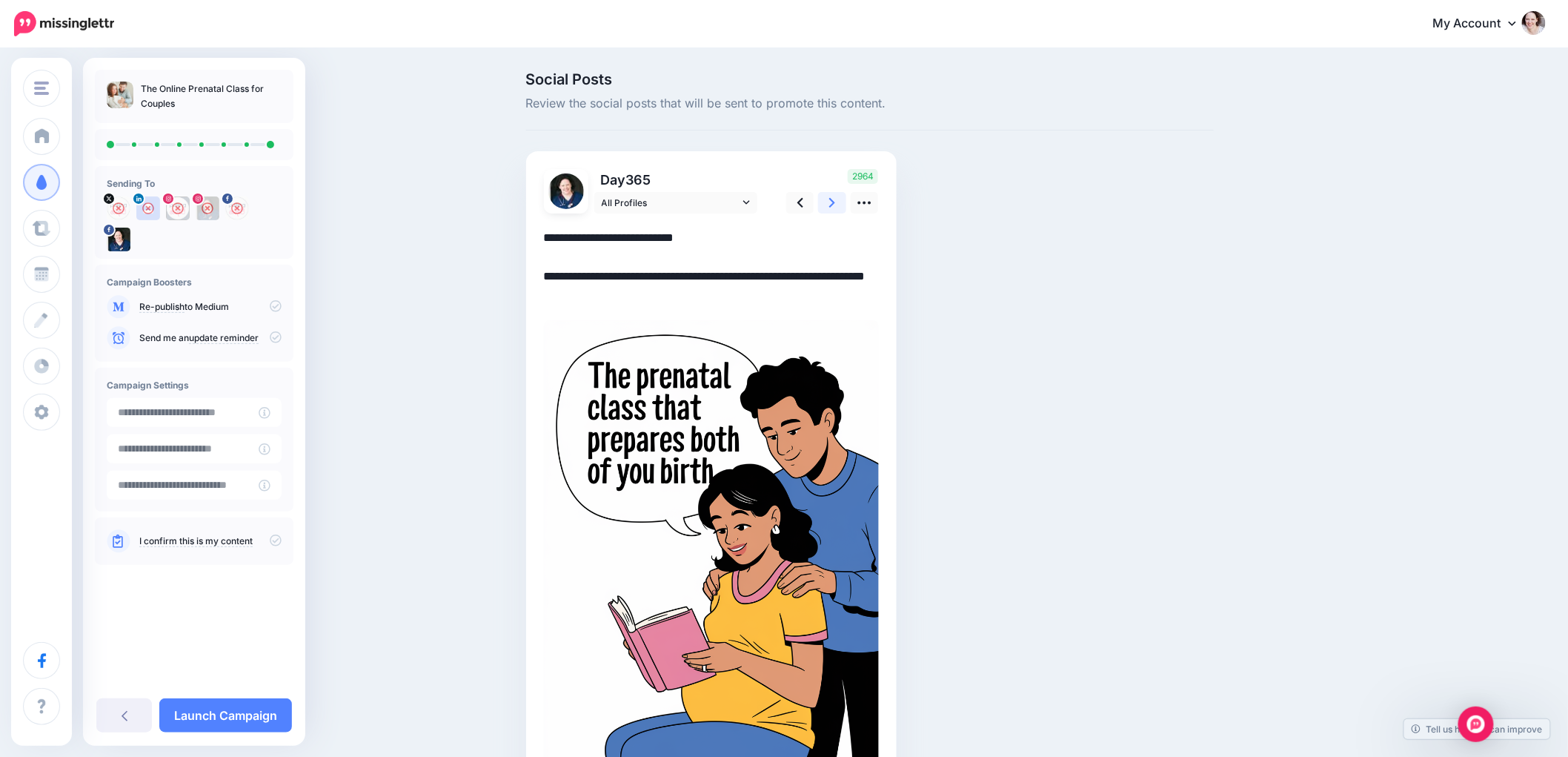
type textarea "**********"
click at [833, 198] on link at bounding box center [832, 203] width 28 height 22
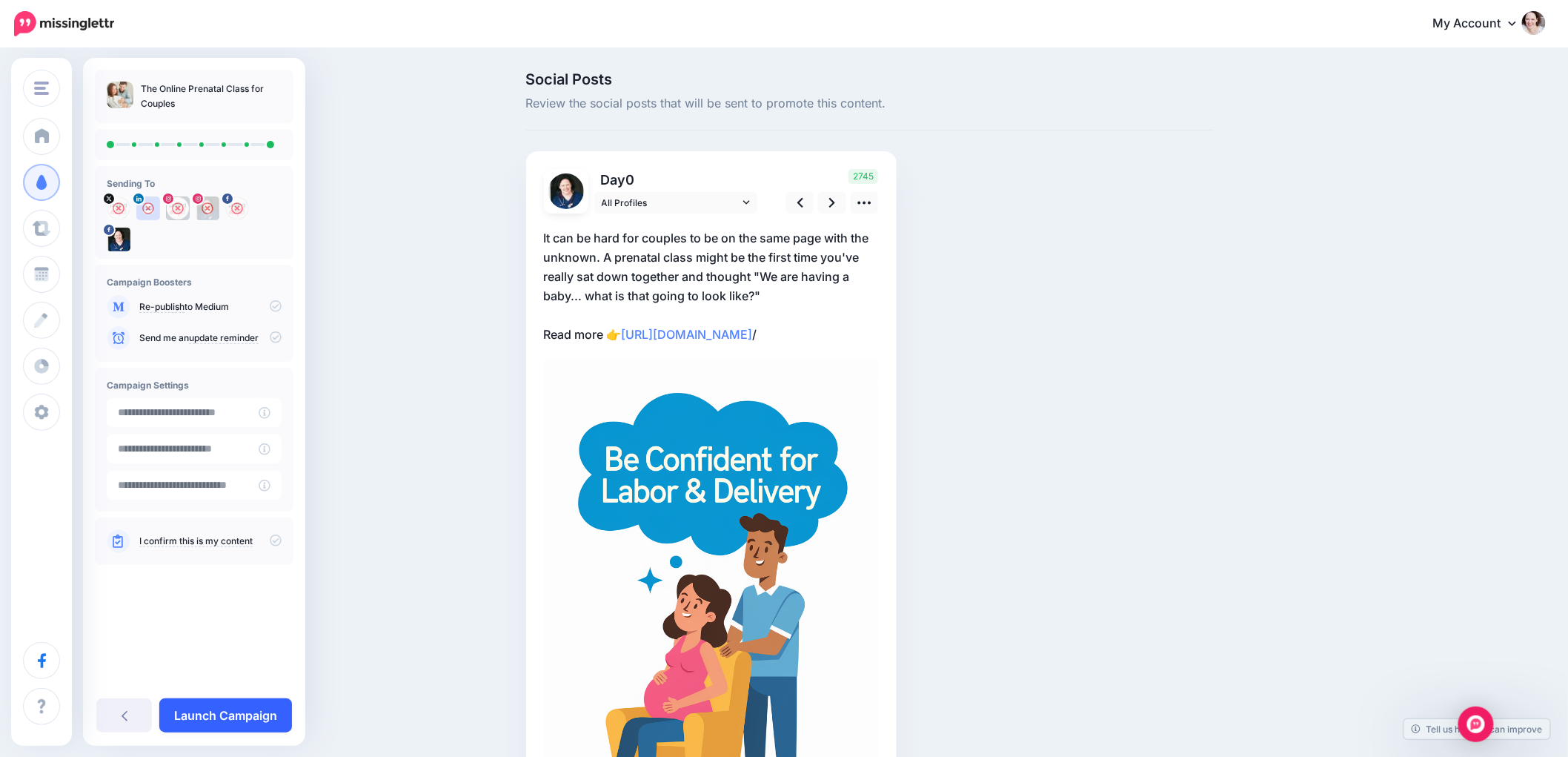
click at [225, 729] on link "Launch Campaign" at bounding box center [225, 715] width 133 height 34
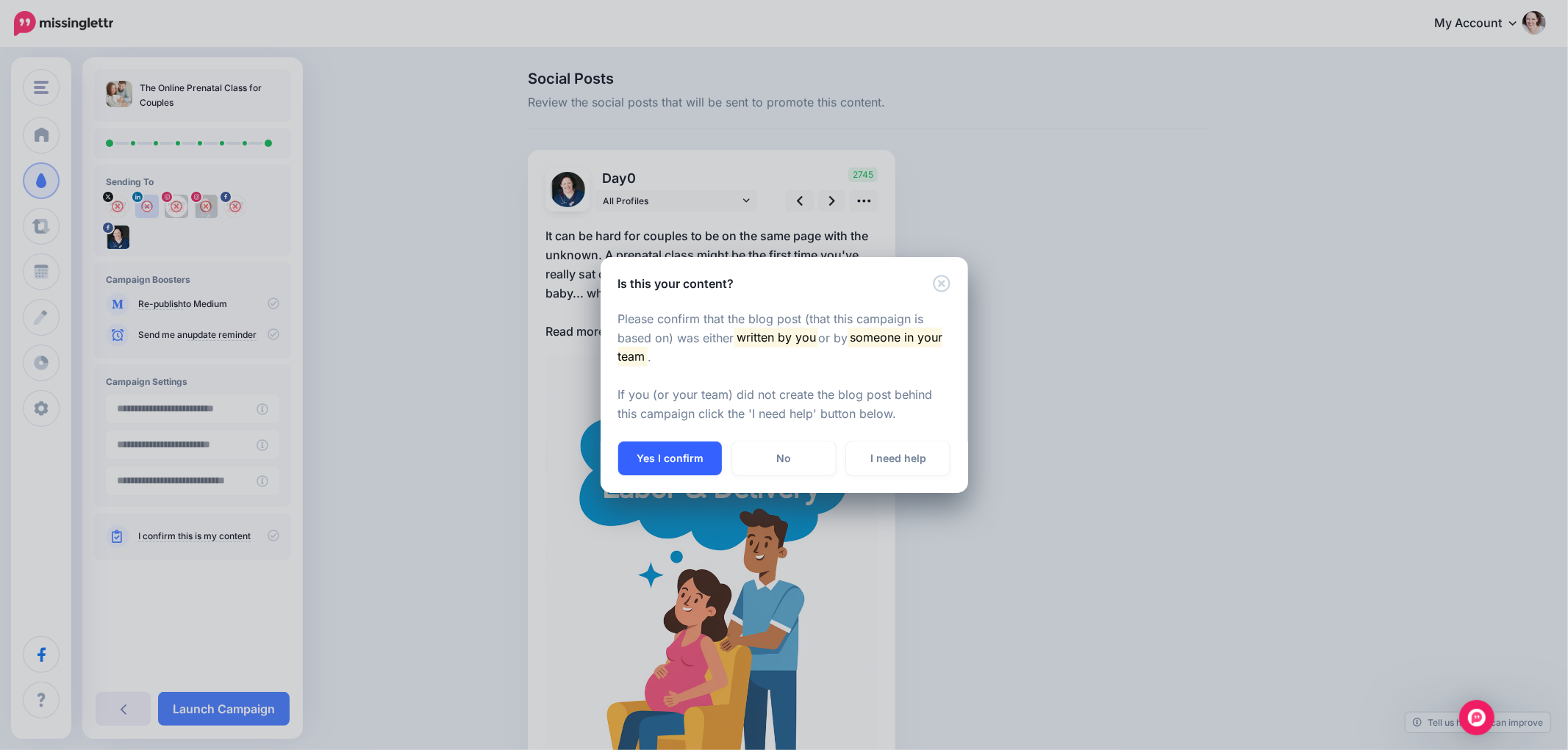
click at [649, 463] on button "Yes I confirm" at bounding box center [670, 459] width 104 height 34
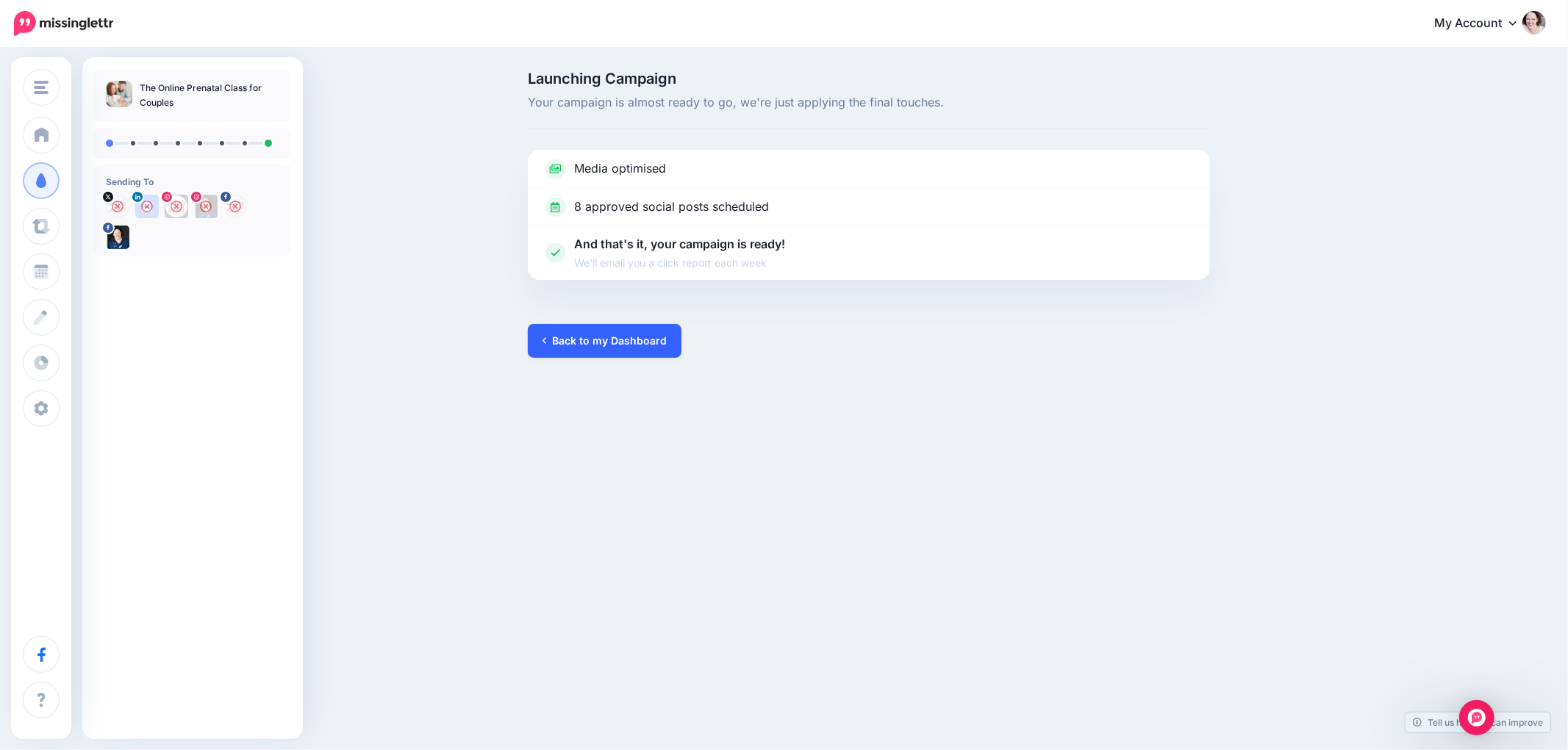
click at [606, 350] on link "Back to my Dashboard" at bounding box center [604, 341] width 154 height 34
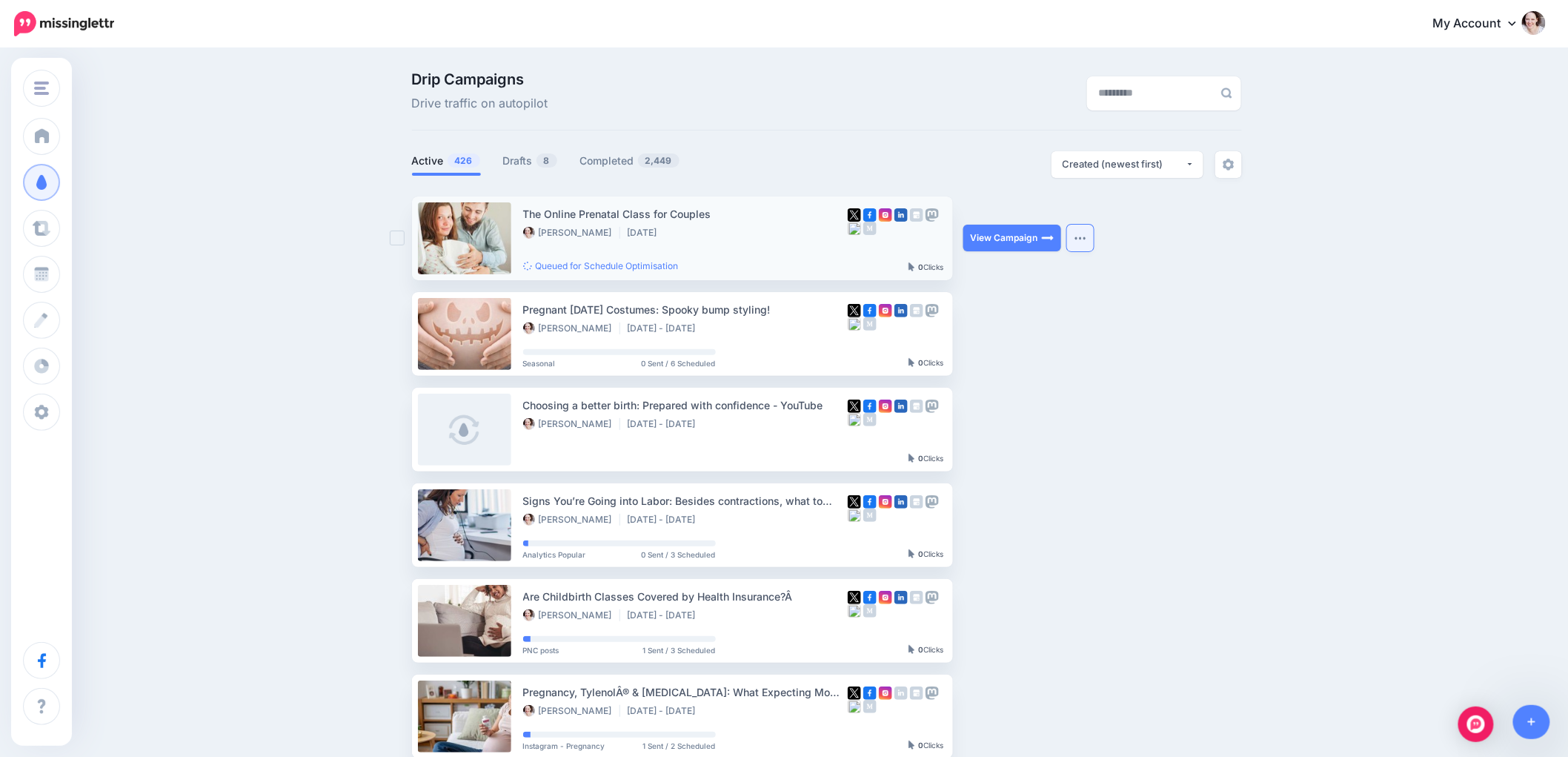
click at [1093, 245] on button "button" at bounding box center [1080, 238] width 27 height 27
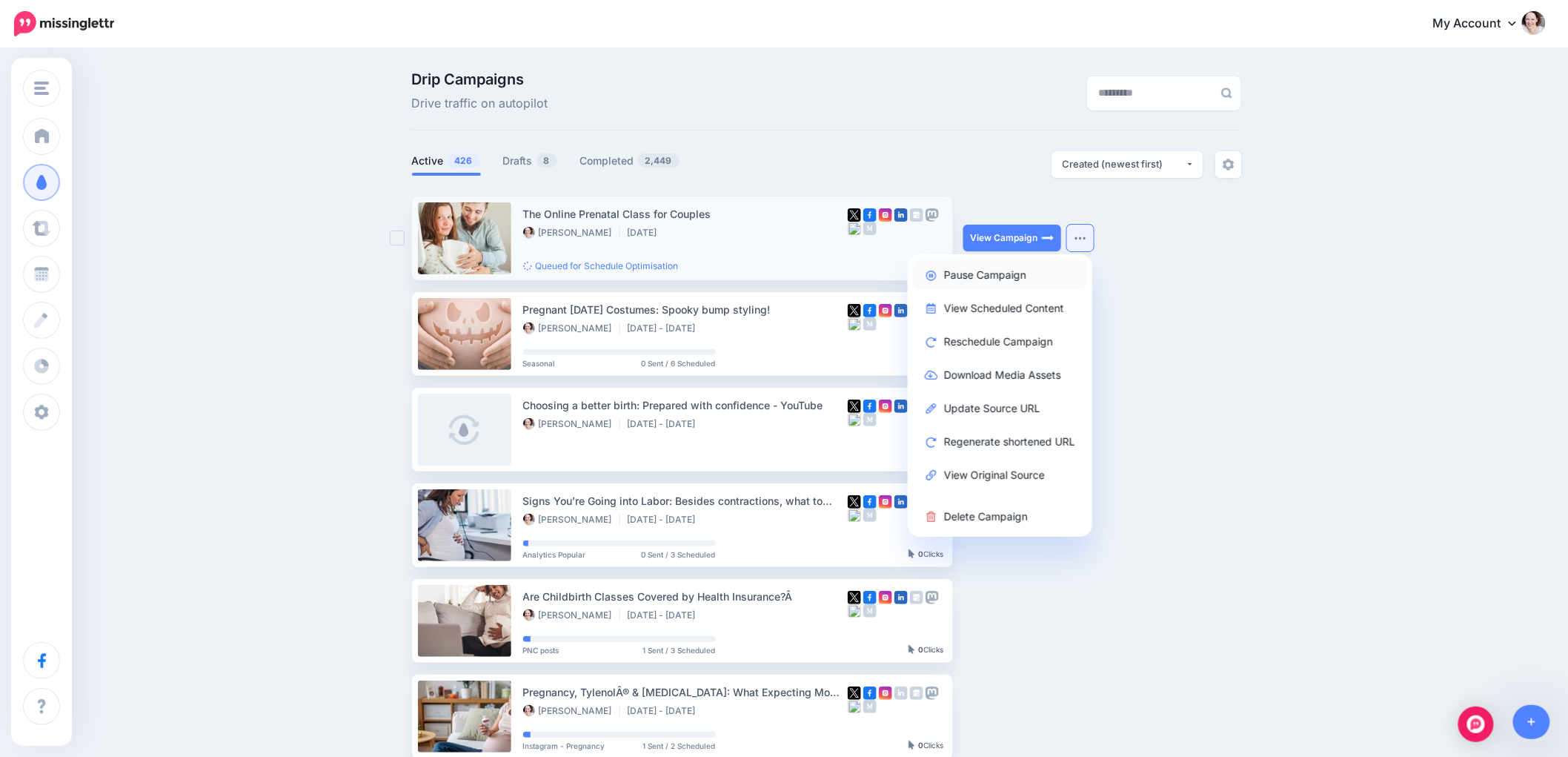
click at [987, 275] on link "Pause Campaign" at bounding box center [999, 274] width 173 height 29
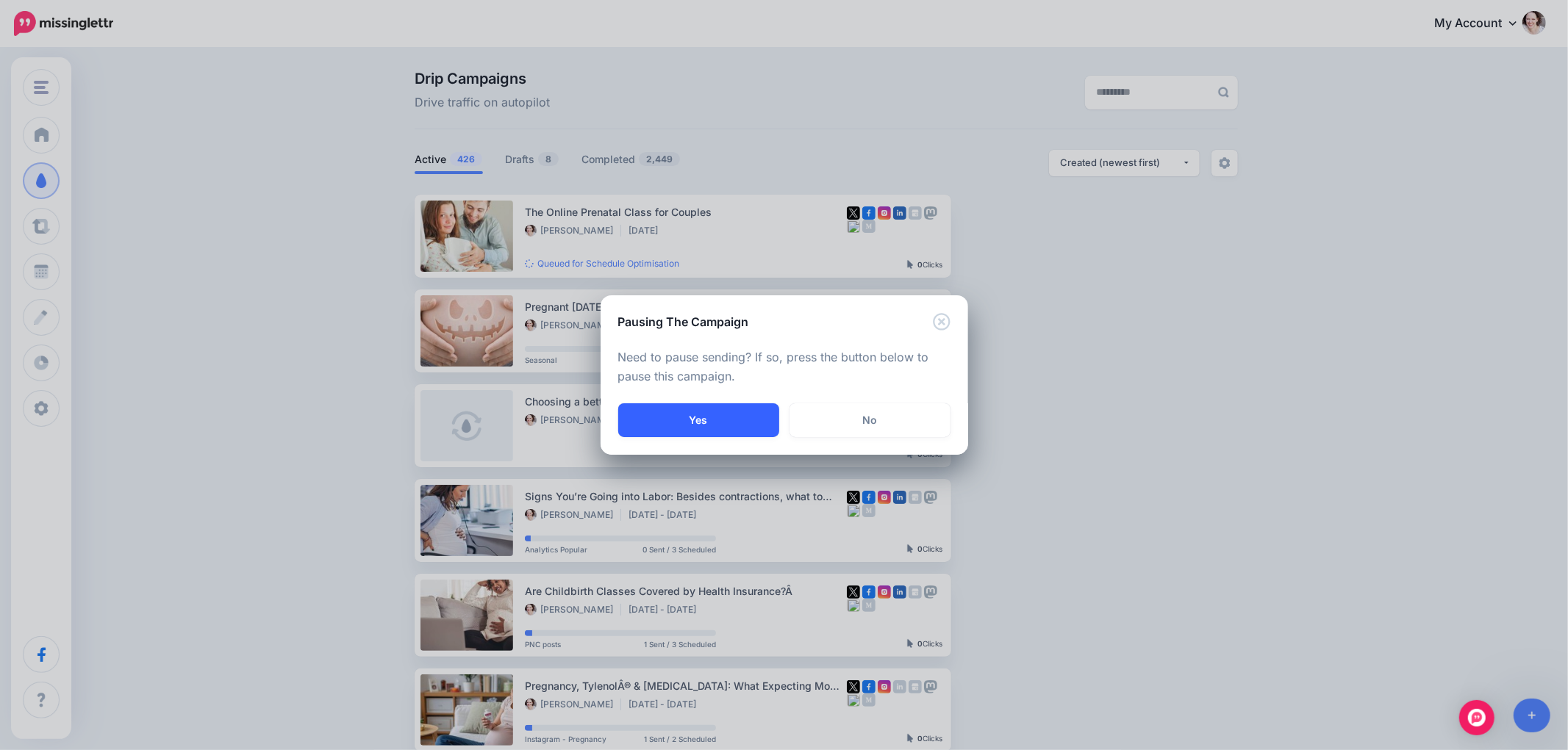
click at [691, 428] on button "Yes" at bounding box center [699, 420] width 161 height 34
